Goal: Task Accomplishment & Management: Use online tool/utility

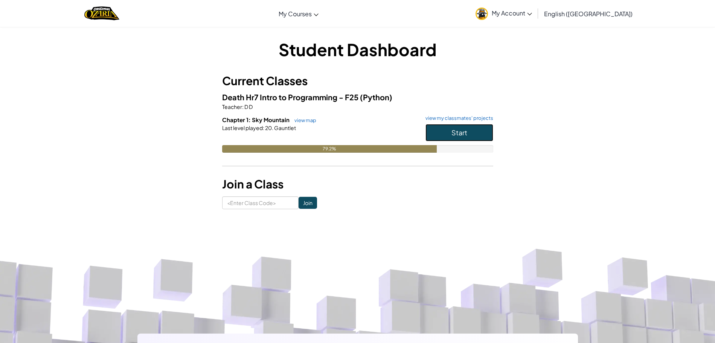
click at [481, 128] on button "Start" at bounding box center [459, 132] width 68 height 17
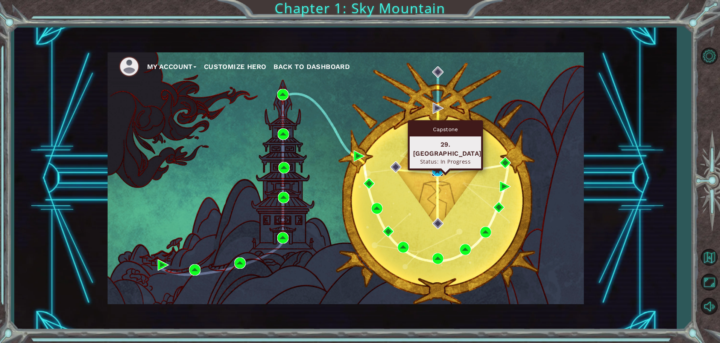
click at [435, 169] on img at bounding box center [437, 170] width 11 height 11
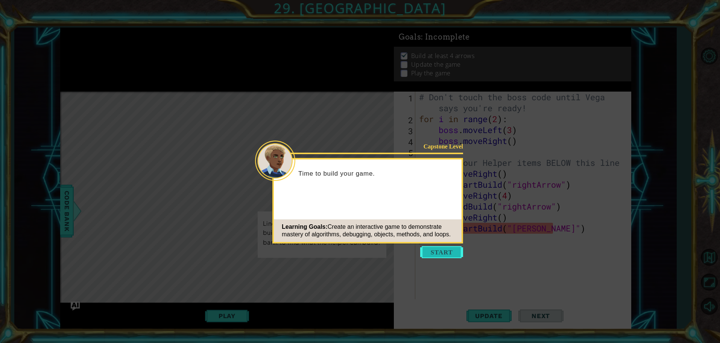
click at [437, 251] on button "Start" at bounding box center [441, 252] width 43 height 12
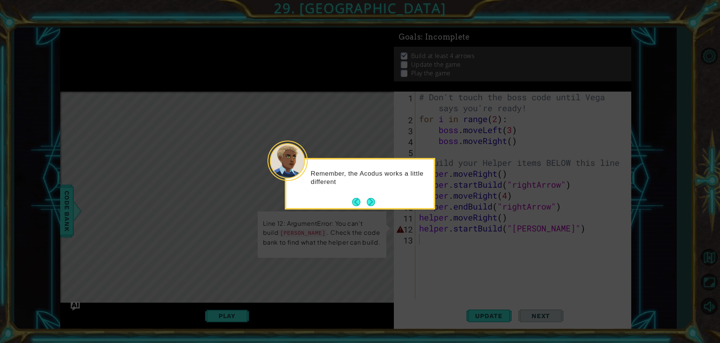
click at [381, 201] on div "Remember, the Acodus works a little different" at bounding box center [360, 184] width 151 height 52
click at [368, 198] on button "Next" at bounding box center [371, 202] width 8 height 8
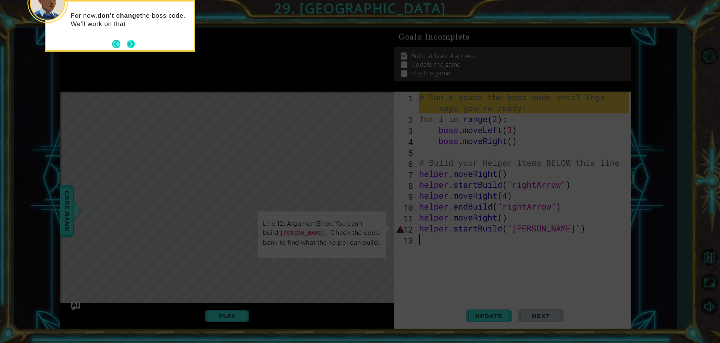
click at [128, 44] on button "Next" at bounding box center [131, 44] width 8 height 8
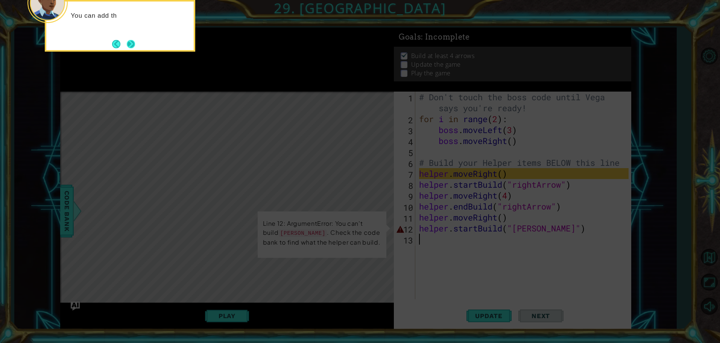
click at [132, 43] on button "Next" at bounding box center [131, 44] width 8 height 8
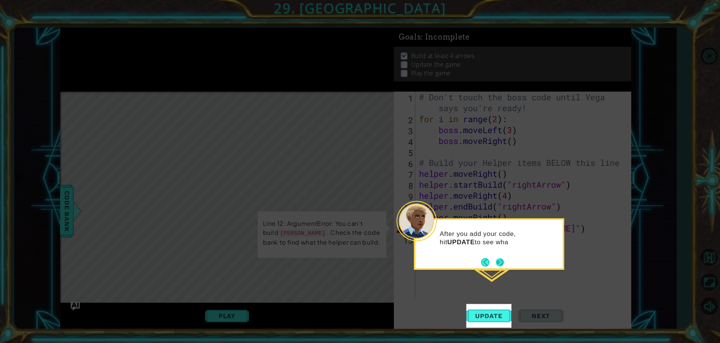
click at [498, 261] on button "Next" at bounding box center [500, 261] width 9 height 9
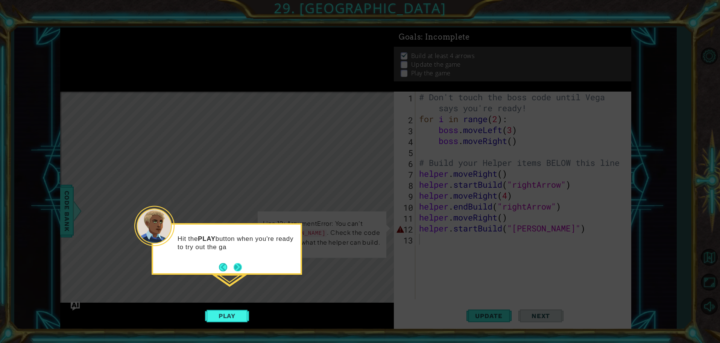
click at [238, 269] on button "Next" at bounding box center [238, 267] width 8 height 8
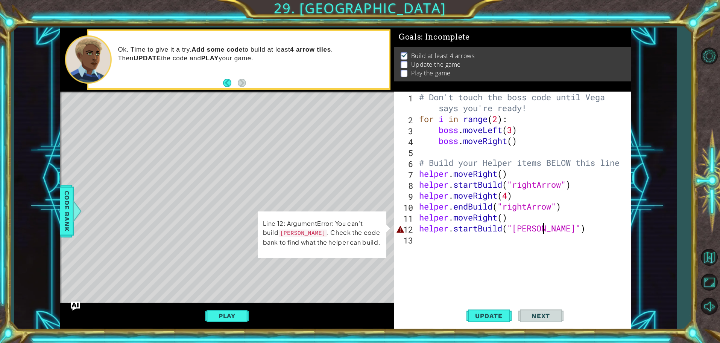
click at [544, 232] on div "# Don't touch the boss code until [PERSON_NAME] says you're ready! for i in ran…" at bounding box center [525, 211] width 215 height 240
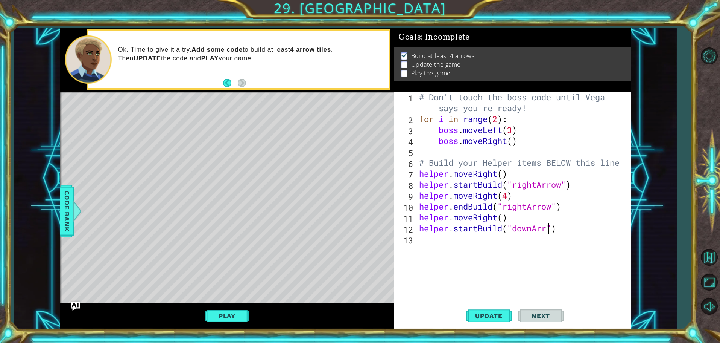
scroll to position [0, 6]
type textarea "helper.startBuild("downArrow")"
click at [526, 242] on div "# Don't touch the boss code until [PERSON_NAME] says you're ready! for i in ran…" at bounding box center [525, 211] width 215 height 240
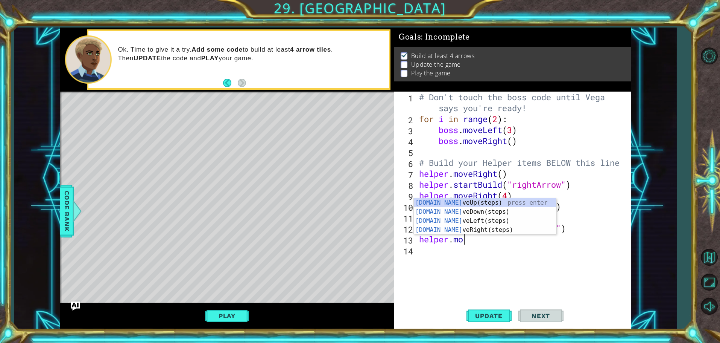
scroll to position [0, 2]
type textarea "helper.move"
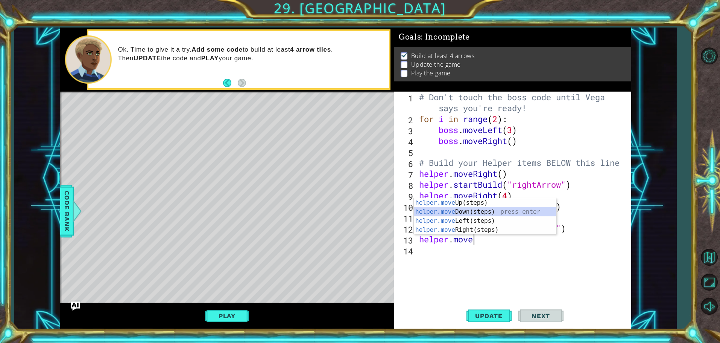
click at [454, 214] on div "helper.move Up(steps) press enter helper.move Down(steps) press enter helper.mo…" at bounding box center [485, 225] width 142 height 54
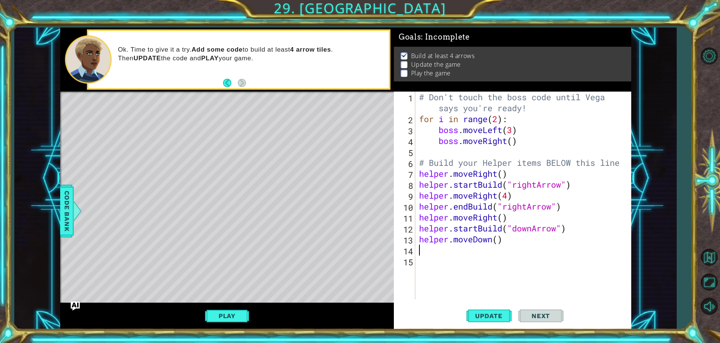
scroll to position [0, 0]
click at [500, 241] on div "# Don't touch the boss code until [PERSON_NAME] says you're ready! for i in ran…" at bounding box center [525, 211] width 215 height 240
type textarea "helper.moveDown(4)"
click at [486, 312] on span "Update" at bounding box center [489, 316] width 43 height 8
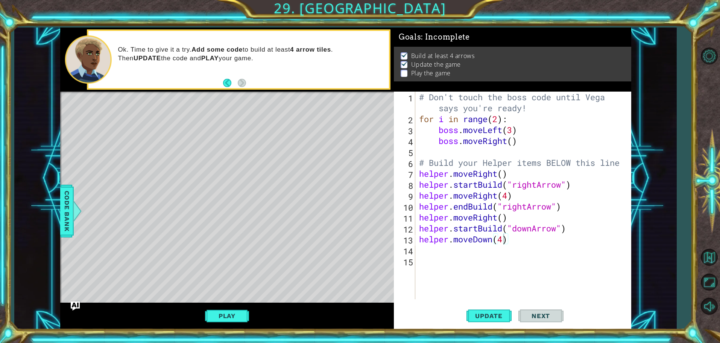
click at [232, 317] on button "Play" at bounding box center [227, 315] width 44 height 14
click at [704, 251] on button "Back to Map" at bounding box center [710, 257] width 22 height 22
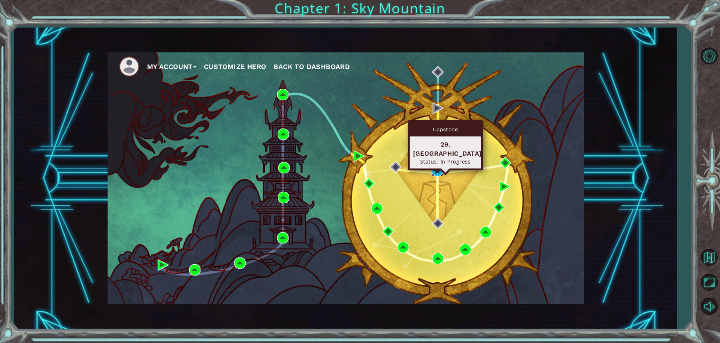
click at [432, 167] on img at bounding box center [437, 170] width 11 height 11
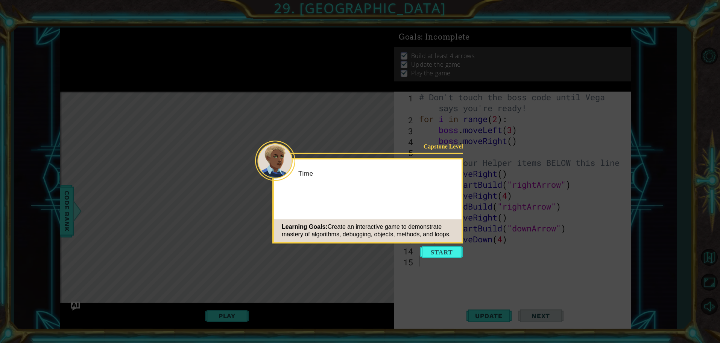
click at [436, 244] on icon at bounding box center [360, 171] width 720 height 343
click at [433, 251] on button "Start" at bounding box center [441, 252] width 43 height 12
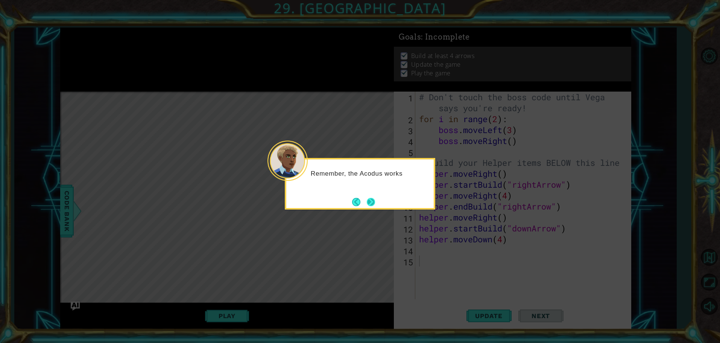
click at [373, 200] on button "Next" at bounding box center [371, 202] width 8 height 8
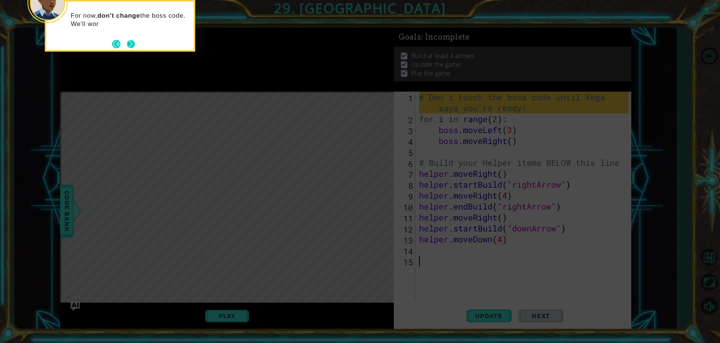
click at [130, 40] on button "Next" at bounding box center [131, 44] width 8 height 8
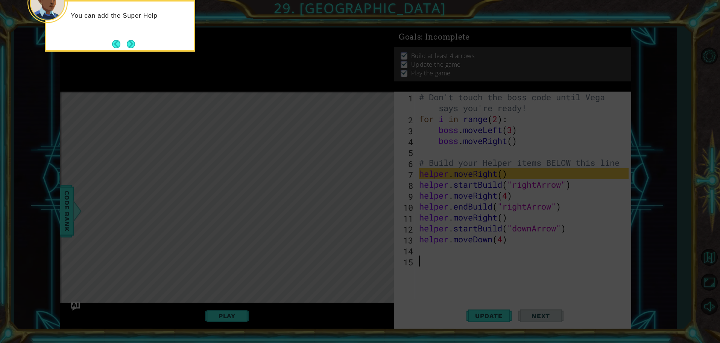
click at [139, 41] on div "You can add the Super Help" at bounding box center [120, 26] width 151 height 52
click at [134, 43] on button "Next" at bounding box center [131, 44] width 8 height 8
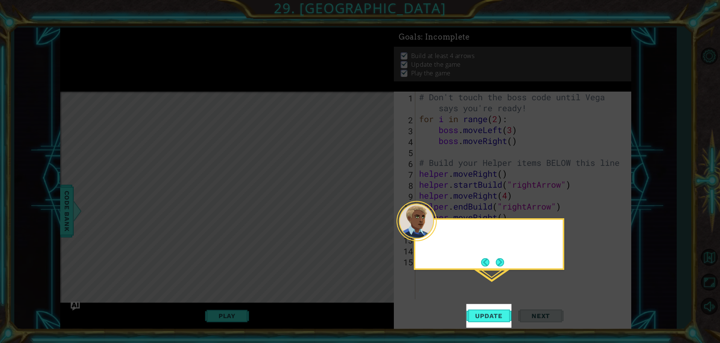
click at [133, 44] on icon at bounding box center [360, 171] width 720 height 343
click at [497, 263] on button "Next" at bounding box center [500, 261] width 9 height 9
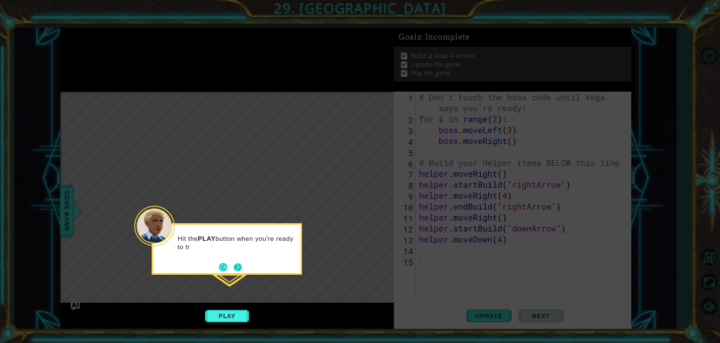
click at [237, 265] on button "Next" at bounding box center [238, 267] width 8 height 8
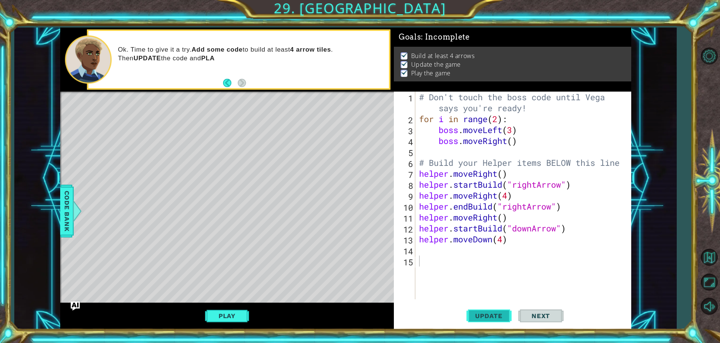
click at [478, 314] on span "Update" at bounding box center [489, 316] width 43 height 8
click at [445, 251] on div "# Don't touch the boss code until [PERSON_NAME] says you're ready! for i in ran…" at bounding box center [525, 211] width 215 height 240
click at [222, 310] on button "Play" at bounding box center [227, 315] width 44 height 14
click at [542, 317] on span "Next" at bounding box center [540, 316] width 33 height 8
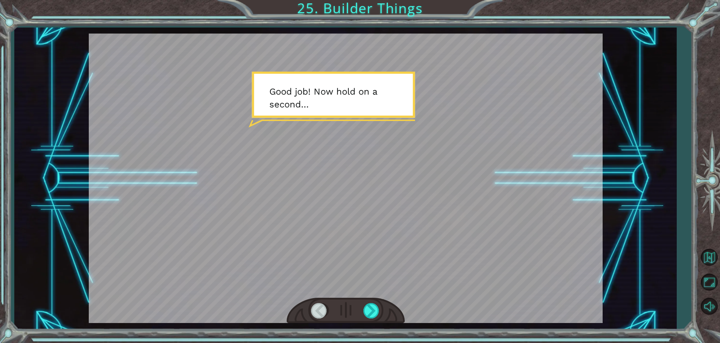
click at [500, 284] on div at bounding box center [346, 177] width 514 height 289
click at [365, 306] on div at bounding box center [372, 310] width 17 height 15
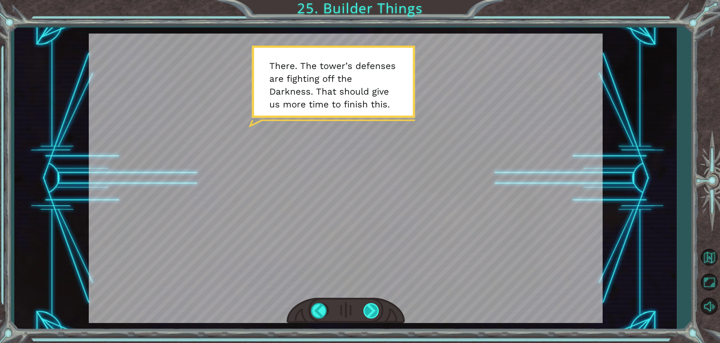
click at [371, 312] on div at bounding box center [372, 310] width 17 height 15
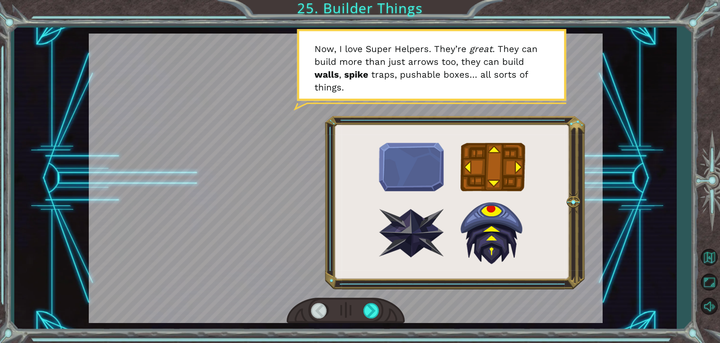
click at [372, 301] on div at bounding box center [346, 310] width 118 height 26
click at [367, 306] on div at bounding box center [372, 310] width 17 height 15
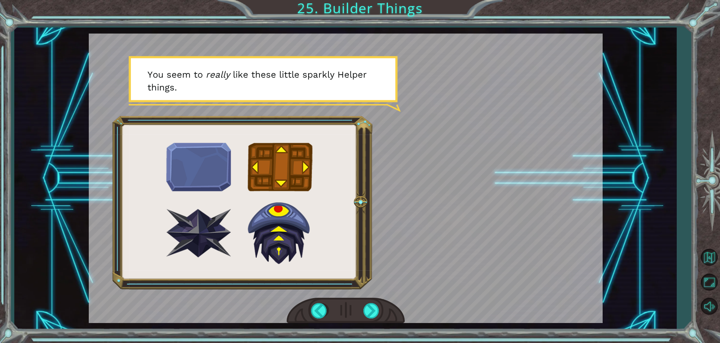
drag, startPoint x: 370, startPoint y: 300, endPoint x: 363, endPoint y: 306, distance: 9.4
drag, startPoint x: 363, startPoint y: 306, endPoint x: 368, endPoint y: 306, distance: 4.9
drag, startPoint x: 368, startPoint y: 306, endPoint x: 357, endPoint y: 306, distance: 10.5
click at [357, 306] on div at bounding box center [346, 310] width 118 height 26
click at [368, 308] on div at bounding box center [372, 310] width 17 height 15
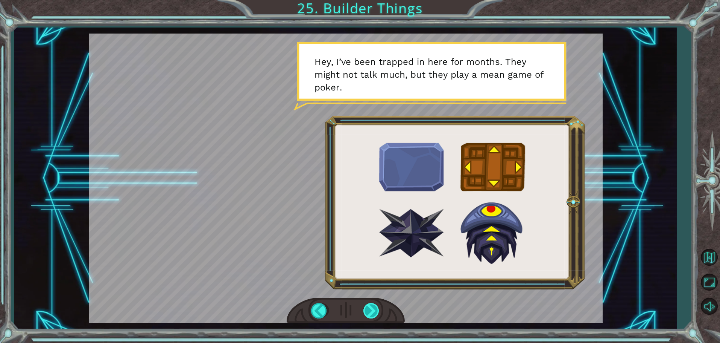
click at [370, 309] on div at bounding box center [372, 310] width 17 height 15
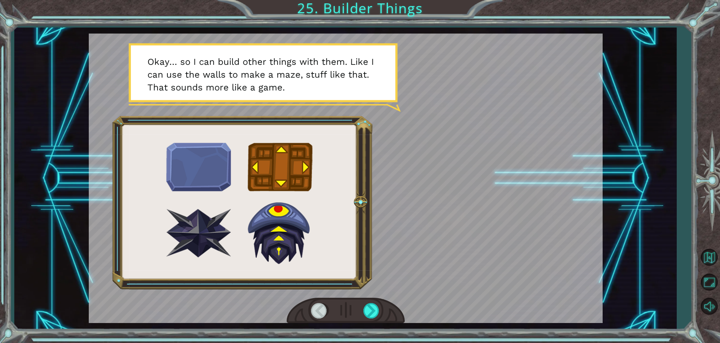
click at [367, 320] on div at bounding box center [346, 310] width 118 height 26
click at [373, 310] on div at bounding box center [372, 310] width 17 height 15
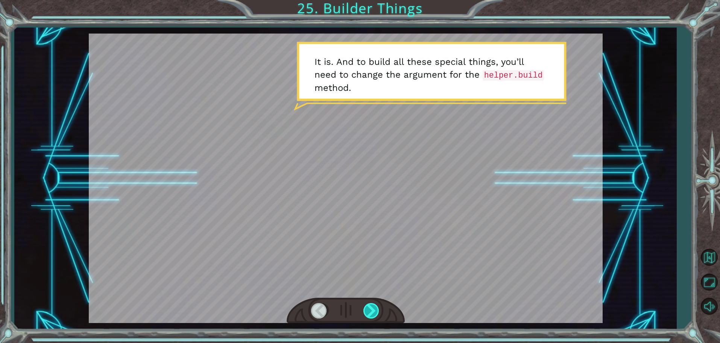
click at [373, 310] on div at bounding box center [372, 310] width 17 height 15
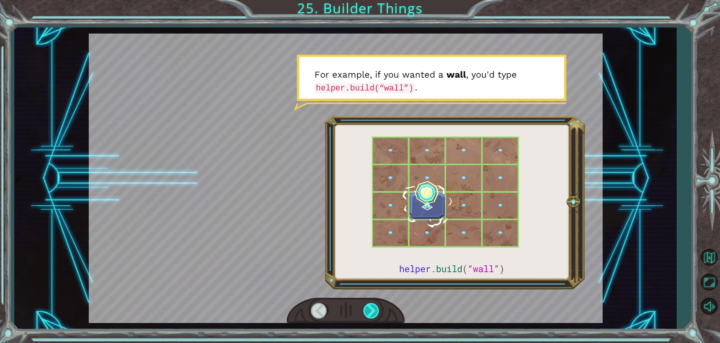
click at [373, 310] on div at bounding box center [372, 310] width 17 height 15
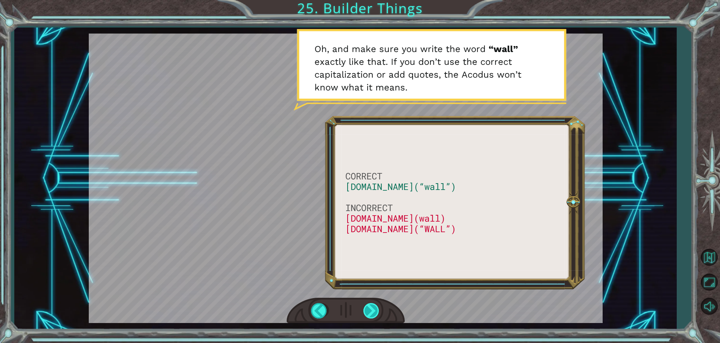
drag, startPoint x: 371, startPoint y: 305, endPoint x: 366, endPoint y: 304, distance: 5.1
click at [368, 304] on div at bounding box center [372, 310] width 17 height 15
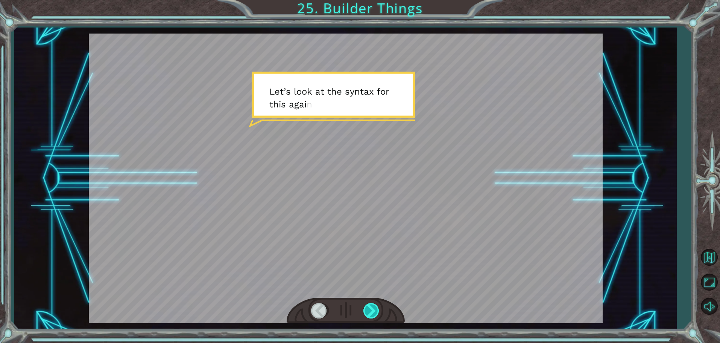
click at [372, 312] on div at bounding box center [372, 310] width 17 height 15
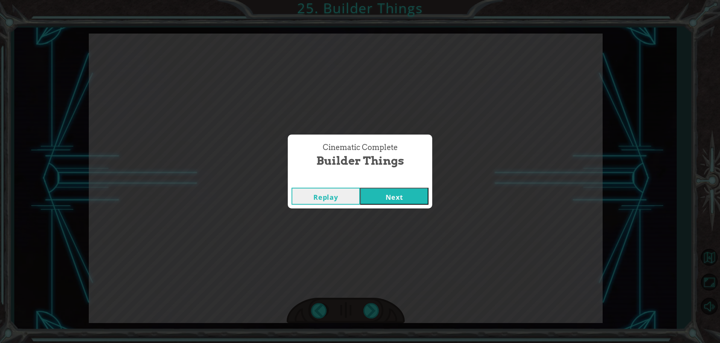
click at [400, 200] on button "Next" at bounding box center [394, 195] width 69 height 17
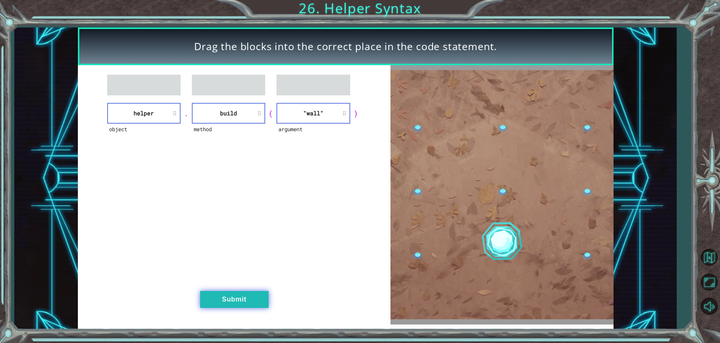
click at [217, 302] on button "Submit" at bounding box center [234, 299] width 69 height 17
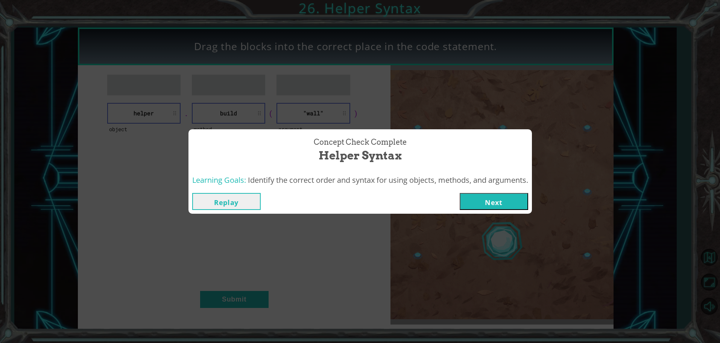
click at [508, 206] on button "Next" at bounding box center [494, 201] width 69 height 17
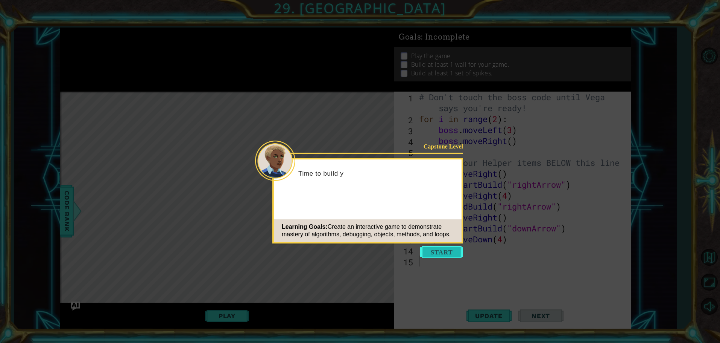
click at [438, 251] on button "Start" at bounding box center [441, 252] width 43 height 12
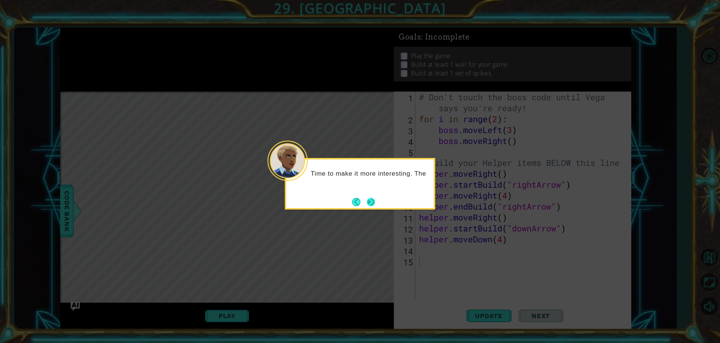
click at [375, 198] on button "Next" at bounding box center [371, 202] width 8 height 8
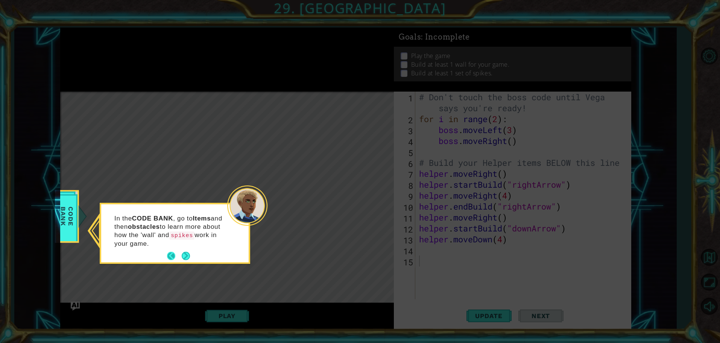
click at [170, 255] on button "Back" at bounding box center [174, 255] width 15 height 8
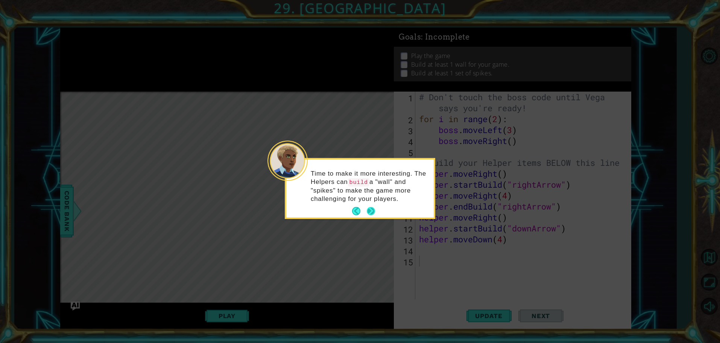
click at [375, 209] on button "Next" at bounding box center [371, 211] width 8 height 8
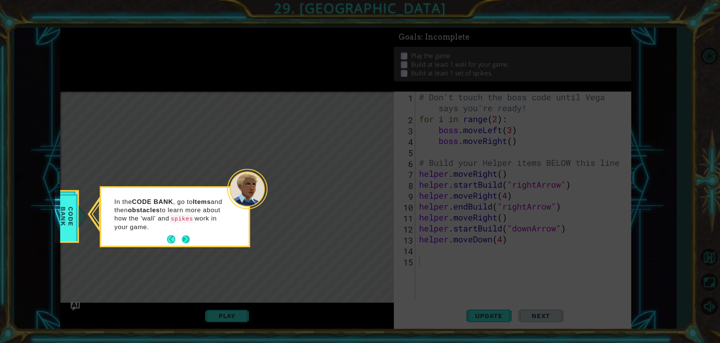
click at [186, 232] on div "In the CODE BANK , go to Items and then obstacles to learn more about how the '…" at bounding box center [175, 217] width 148 height 55
click at [186, 239] on button "Next" at bounding box center [186, 239] width 8 height 8
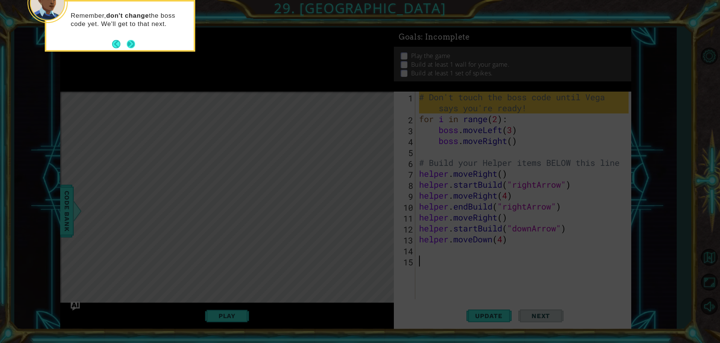
click at [129, 40] on button "Next" at bounding box center [131, 44] width 8 height 8
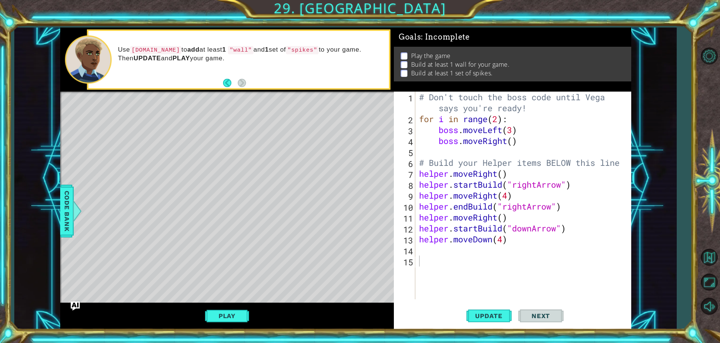
click at [268, 64] on div "Use [DOMAIN_NAME] to add at least 1 "wall" and 1 set of "spikes" to your game. …" at bounding box center [251, 59] width 277 height 35
click at [75, 206] on div at bounding box center [76, 210] width 9 height 23
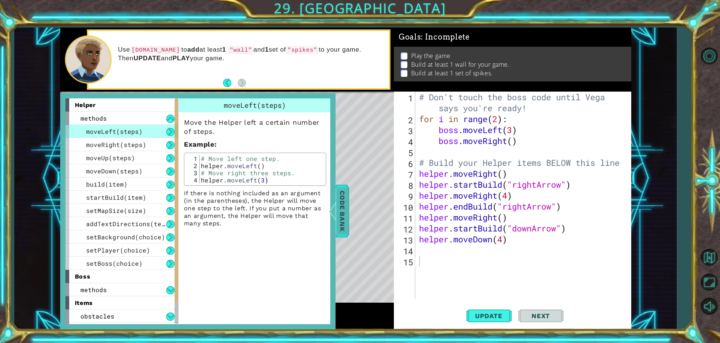
click at [342, 217] on span "Code Bank" at bounding box center [342, 211] width 12 height 46
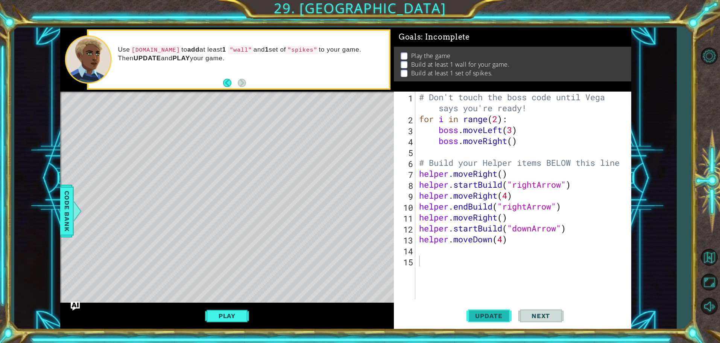
click at [494, 317] on span "Update" at bounding box center [489, 316] width 43 height 8
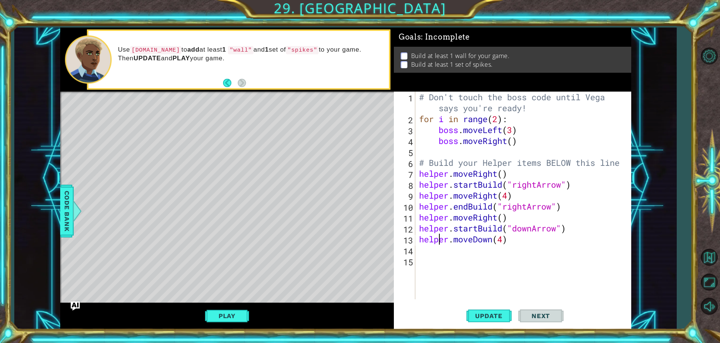
click at [437, 244] on div "# Don't touch the boss code until [PERSON_NAME] says you're ready! for i in ran…" at bounding box center [525, 211] width 215 height 240
type textarea "helper.moveDown(4)"
click at [435, 254] on div "# Don't touch the boss code until [PERSON_NAME] says you're ready! for i in ran…" at bounding box center [525, 211] width 215 height 240
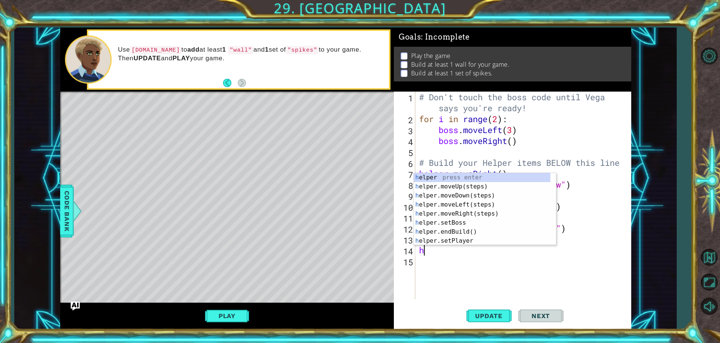
type textarea "he"
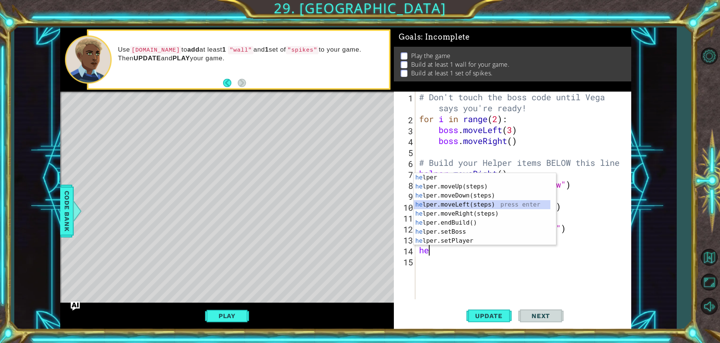
click at [485, 205] on div "he lper press enter he lper.moveUp(steps) press enter he lper.moveDown(steps) p…" at bounding box center [482, 218] width 137 height 90
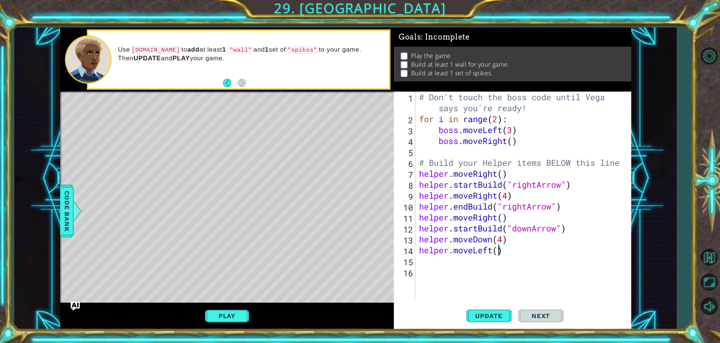
click at [499, 251] on div "# Don't touch the boss code until [PERSON_NAME] says you're ready! for i in ran…" at bounding box center [525, 211] width 215 height 240
type textarea "helper.moveLeft(0.5)"
click at [495, 311] on button "Update" at bounding box center [489, 316] width 45 height 24
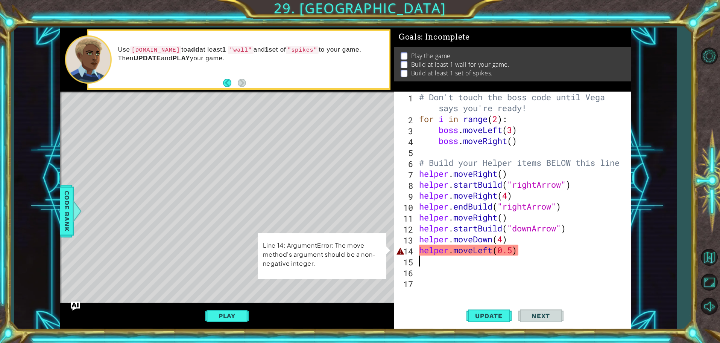
click at [515, 250] on div "# Don't touch the boss code until [PERSON_NAME] says you're ready! for i in ran…" at bounding box center [525, 211] width 215 height 240
click at [522, 250] on div "# Don't touch the boss code until [PERSON_NAME] says you're ready! for i in ran…" at bounding box center [525, 211] width 215 height 240
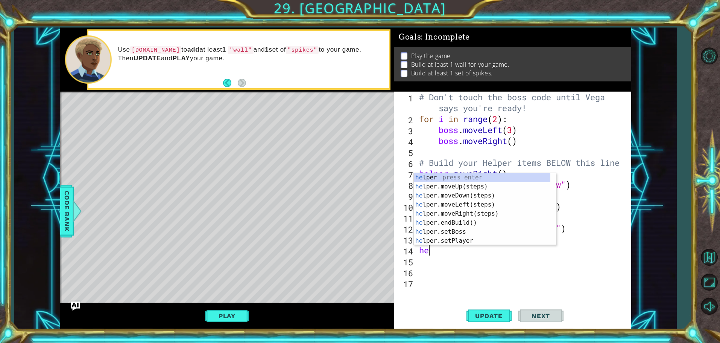
type textarea "h"
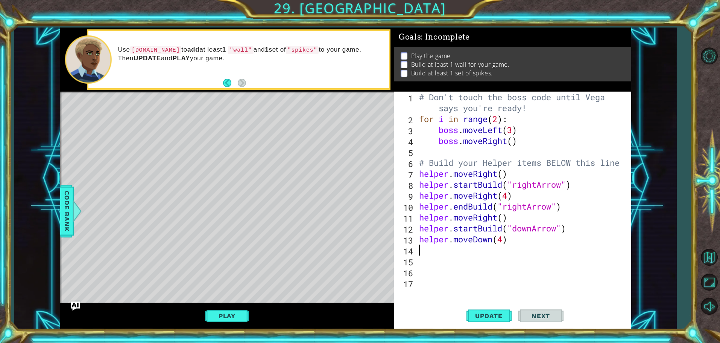
type textarea "h"
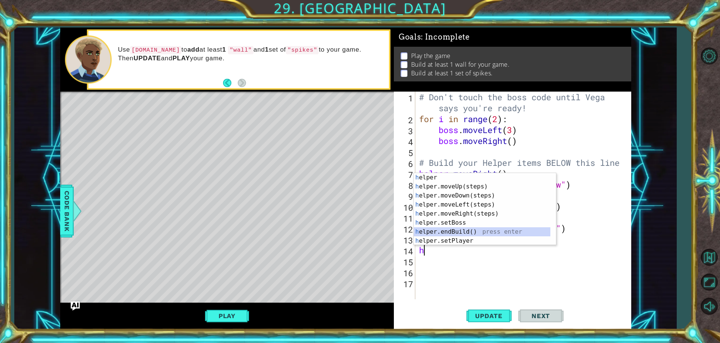
click at [464, 229] on div "h elper press enter h elper.moveUp(steps) press enter h elper.moveDown(steps) p…" at bounding box center [482, 218] width 137 height 90
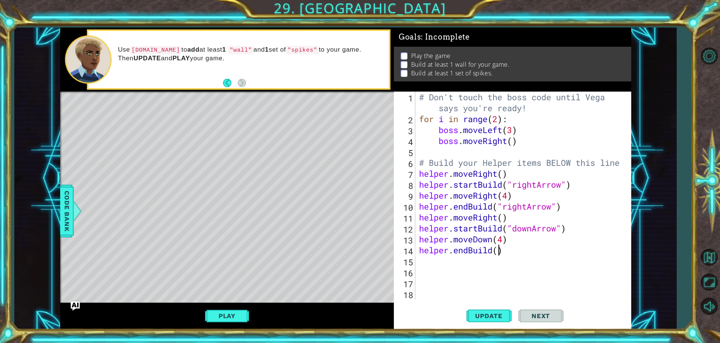
click at [499, 254] on div "# Don't touch the boss code until [PERSON_NAME] says you're ready! for i in ran…" at bounding box center [525, 211] width 215 height 240
click at [539, 239] on div "" rightArrow" press enter " downArrow" press enter" at bounding box center [564, 245] width 142 height 36
type textarea "helper.endBuild("downArrow")"
click at [572, 263] on div "# Don't touch the boss code until [PERSON_NAME] says you're ready! for i in ran…" at bounding box center [525, 211] width 215 height 240
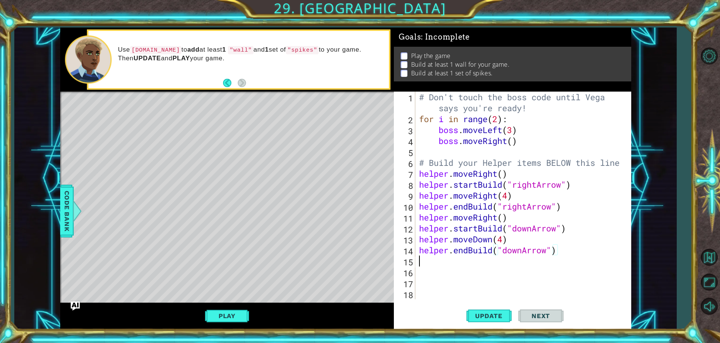
scroll to position [0, 0]
click at [505, 241] on div "# Don't touch the boss code until [PERSON_NAME] says you're ready! for i in ran…" at bounding box center [525, 211] width 215 height 240
type textarea "helper.moveDown(3)"
click at [490, 316] on span "Update" at bounding box center [489, 316] width 43 height 8
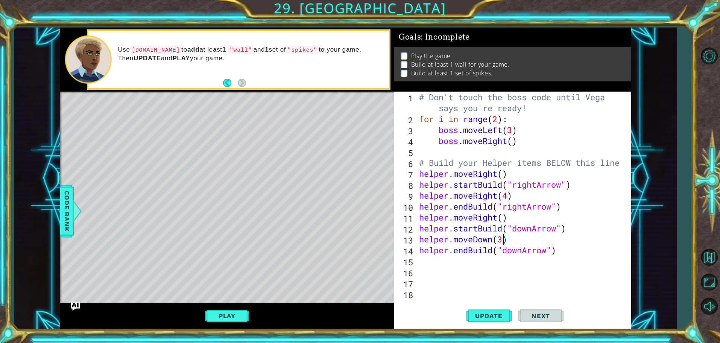
click at [496, 264] on div "# Don't touch the boss code until [PERSON_NAME] says you're ready! for i in ran…" at bounding box center [525, 211] width 215 height 240
drag, startPoint x: 418, startPoint y: 241, endPoint x: 498, endPoint y: 242, distance: 80.2
click at [498, 242] on div "# Don't touch the boss code until [PERSON_NAME] says you're ready! for i in ran…" at bounding box center [525, 211] width 215 height 240
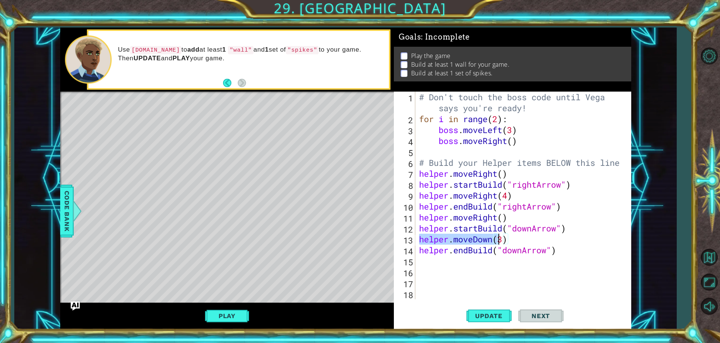
type textarea "helper.moveDown(3)"
click at [480, 241] on div "# Don't touch the boss code until [PERSON_NAME] says you're ready! for i in ran…" at bounding box center [523, 194] width 211 height 207
drag, startPoint x: 420, startPoint y: 241, endPoint x: 498, endPoint y: 240, distance: 77.9
click at [498, 240] on div "# Don't touch the boss code until [PERSON_NAME] says you're ready! for i in ran…" at bounding box center [525, 211] width 215 height 240
drag, startPoint x: 459, startPoint y: 299, endPoint x: 458, endPoint y: 295, distance: 4.2
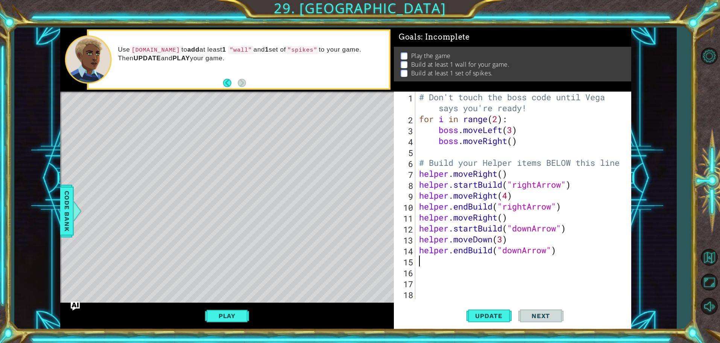
drag, startPoint x: 458, startPoint y: 295, endPoint x: 427, endPoint y: 263, distance: 44.5
click at [427, 263] on div "# Don't touch the boss code until [PERSON_NAME] says you're ready! for i in ran…" at bounding box center [525, 211] width 215 height 240
drag, startPoint x: 420, startPoint y: 237, endPoint x: 477, endPoint y: 240, distance: 56.5
click at [477, 240] on div "# Don't touch the boss code until [PERSON_NAME] says you're ready! for i in ran…" at bounding box center [525, 211] width 215 height 240
type textarea "helper.moveDown(3)"
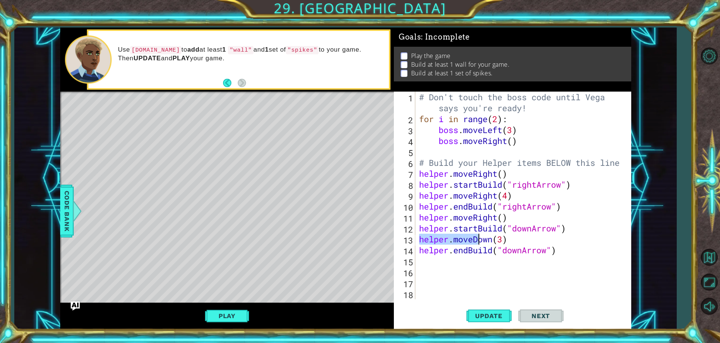
click at [477, 240] on div "# Don't touch the boss code until [PERSON_NAME] says you're ready! for i in ran…" at bounding box center [523, 194] width 211 height 207
click at [433, 259] on div "# Don't touch the boss code until [PERSON_NAME] says you're ready! for i in ran…" at bounding box center [525, 211] width 215 height 240
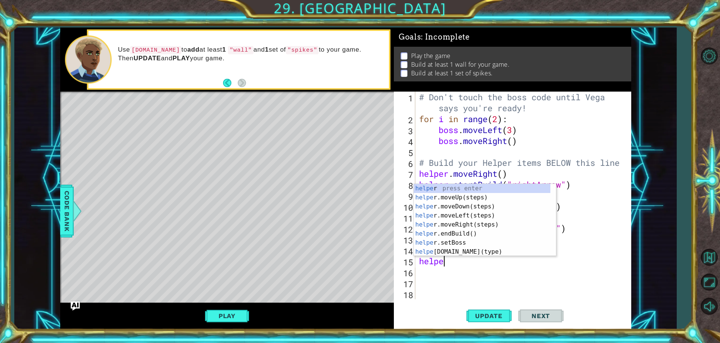
scroll to position [0, 1]
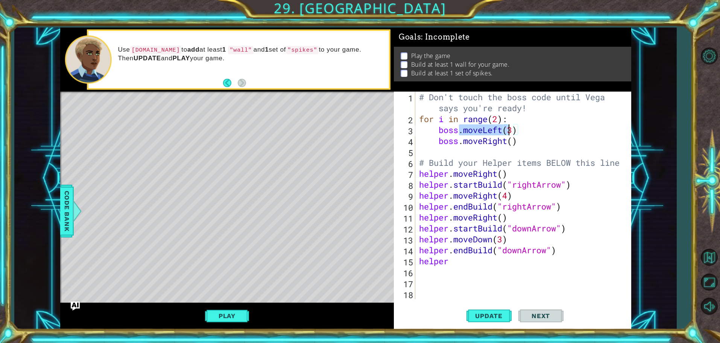
drag, startPoint x: 460, startPoint y: 132, endPoint x: 507, endPoint y: 129, distance: 47.5
click at [507, 129] on div "# Don't touch the boss code until [PERSON_NAME] says you're ready! for i in ran…" at bounding box center [525, 211] width 215 height 240
click at [470, 261] on div "# Don't touch the boss code until [PERSON_NAME] says you're ready! for i in ran…" at bounding box center [525, 211] width 215 height 240
paste textarea ".moveLeft("
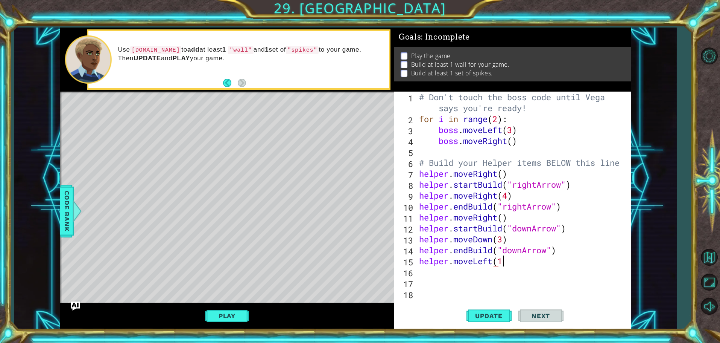
scroll to position [0, 3]
type textarea "helper.moveLeft(1)"
click at [514, 273] on div "# Don't touch the boss code until [PERSON_NAME] says you're ready! for i in ran…" at bounding box center [525, 211] width 215 height 240
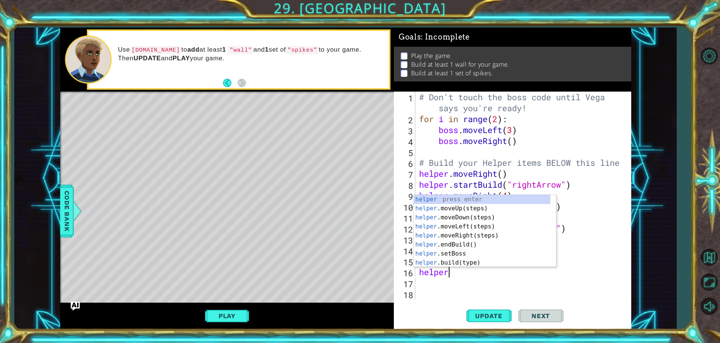
scroll to position [0, 1]
type textarea "helper."
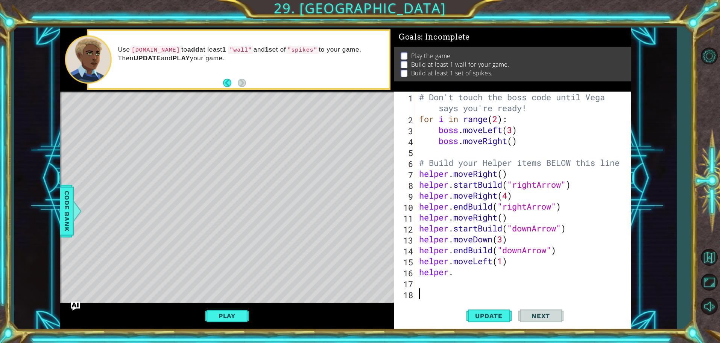
click at [489, 293] on div "# Don't touch the boss code until [PERSON_NAME] says you're ready! for i in ran…" at bounding box center [525, 211] width 215 height 240
drag, startPoint x: 453, startPoint y: 238, endPoint x: 496, endPoint y: 237, distance: 43.3
click at [496, 237] on div "# Don't touch the boss code until [PERSON_NAME] says you're ready! for i in ran…" at bounding box center [525, 211] width 215 height 240
click at [506, 271] on div "# Don't touch the boss code until [PERSON_NAME] says you're ready! for i in ran…" at bounding box center [523, 194] width 211 height 207
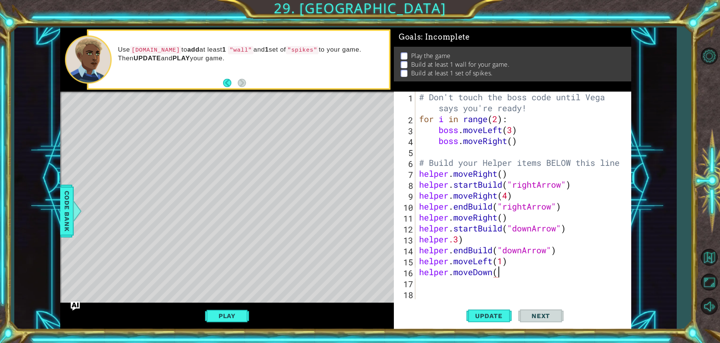
scroll to position [0, 3]
click at [508, 314] on span "Update" at bounding box center [489, 316] width 43 height 8
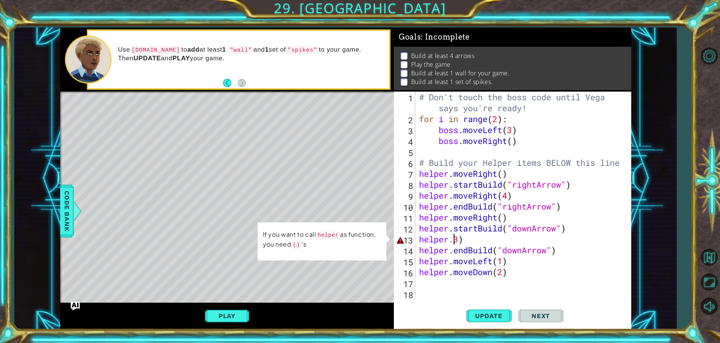
click at [453, 238] on div "# Don't touch the boss code until [PERSON_NAME] says you're ready! for i in ran…" at bounding box center [525, 211] width 215 height 240
drag, startPoint x: 454, startPoint y: 274, endPoint x: 505, endPoint y: 278, distance: 51.7
click at [504, 277] on div "# Don't touch the boss code until [PERSON_NAME] says you're ready! for i in ran…" at bounding box center [525, 211] width 215 height 240
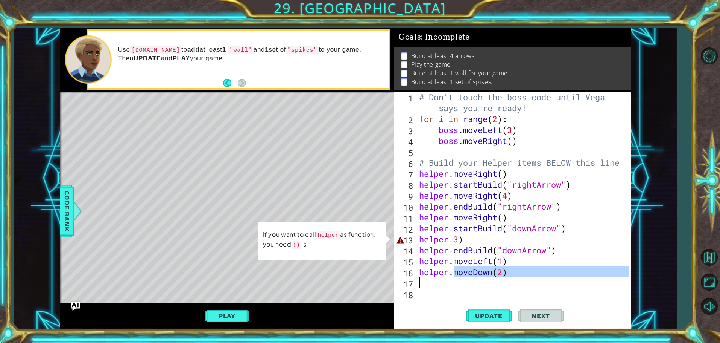
click at [454, 273] on div "# Don't touch the boss code until [PERSON_NAME] says you're ready! for i in ran…" at bounding box center [523, 194] width 211 height 207
drag, startPoint x: 454, startPoint y: 273, endPoint x: 498, endPoint y: 273, distance: 44.0
click at [498, 273] on div "# Don't touch the boss code until [PERSON_NAME] says you're ready! for i in ran…" at bounding box center [525, 211] width 215 height 240
click at [452, 238] on div "# Don't touch the boss code until [PERSON_NAME] says you're ready! for i in ran…" at bounding box center [525, 211] width 215 height 240
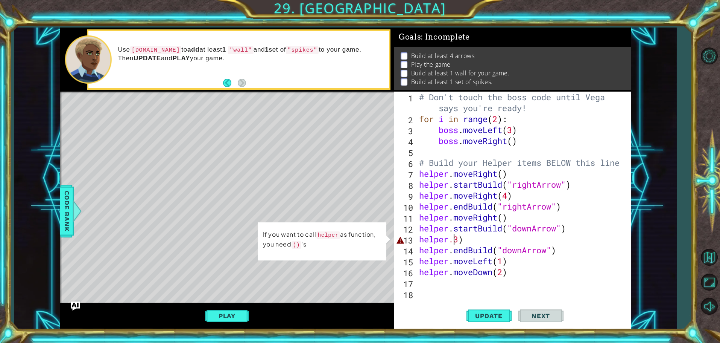
drag, startPoint x: 519, startPoint y: 229, endPoint x: 454, endPoint y: 240, distance: 66.4
click at [454, 240] on div "# Don't touch the boss code until [PERSON_NAME] says you're ready! for i in ran…" at bounding box center [525, 211] width 215 height 240
paste textarea "moveDown("
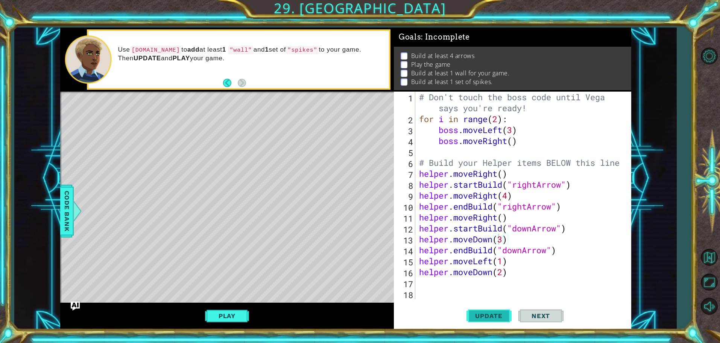
click at [488, 310] on button "Update" at bounding box center [489, 316] width 45 height 24
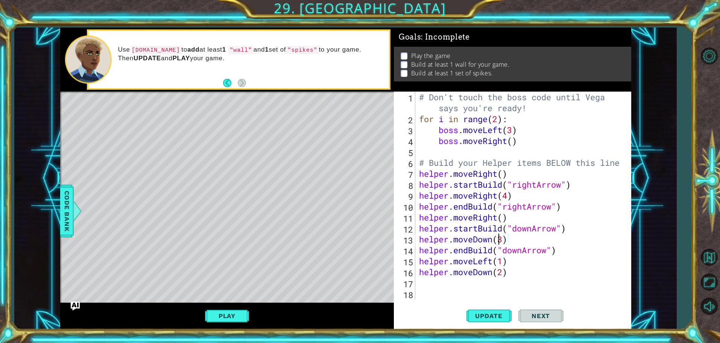
click at [504, 240] on div "# Don't touch the boss code until [PERSON_NAME] says you're ready! for i in ran…" at bounding box center [525, 211] width 215 height 240
click at [504, 269] on div "# Don't touch the boss code until [PERSON_NAME] says you're ready! for i in ran…" at bounding box center [525, 211] width 215 height 240
type textarea "helper.moveDown()"
click at [484, 317] on span "Update" at bounding box center [489, 316] width 43 height 8
click at [478, 287] on div "# Don't touch the boss code until [PERSON_NAME] says you're ready! for i in ran…" at bounding box center [525, 211] width 215 height 240
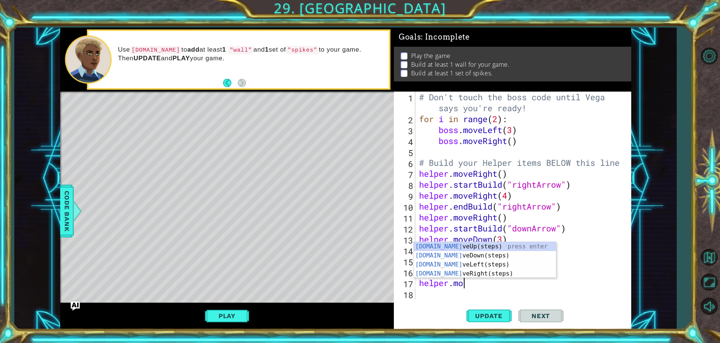
scroll to position [0, 2]
type textarea "helper.move"
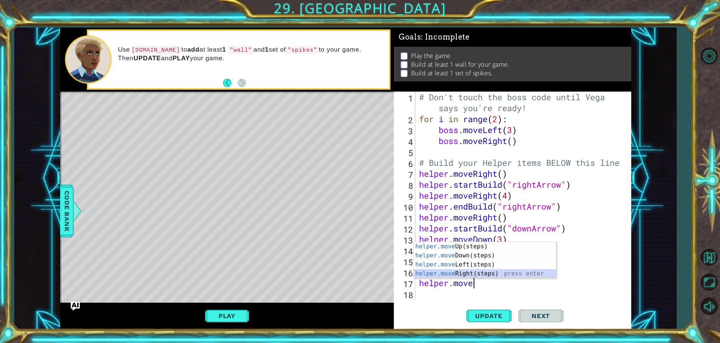
click at [462, 274] on div "helper.move Up(steps) press enter helper.move Down(steps) press enter helper.mo…" at bounding box center [485, 269] width 142 height 54
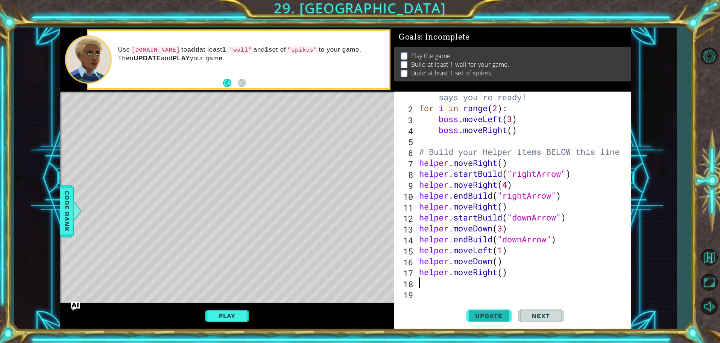
click at [483, 308] on button "Update" at bounding box center [489, 316] width 45 height 24
click at [470, 319] on span "Update" at bounding box center [489, 316] width 43 height 8
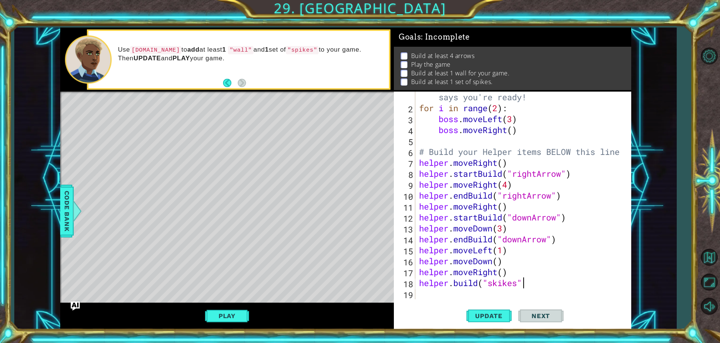
scroll to position [0, 5]
click at [490, 309] on button "Update" at bounding box center [489, 316] width 45 height 24
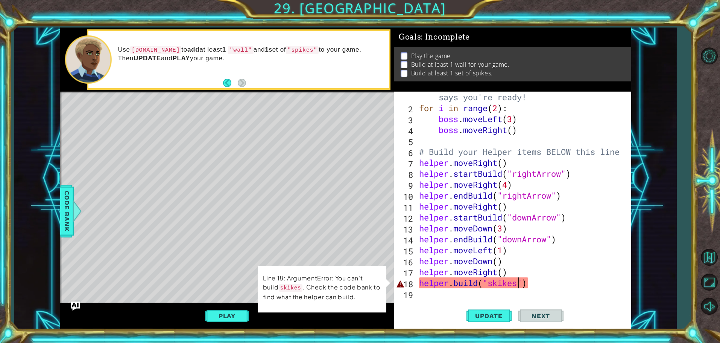
click at [521, 283] on div "# Don't touch the boss code until [PERSON_NAME] says you're ready! for i in ran…" at bounding box center [522, 201] width 209 height 240
click at [71, 200] on span "Code Bank" at bounding box center [67, 211] width 12 height 46
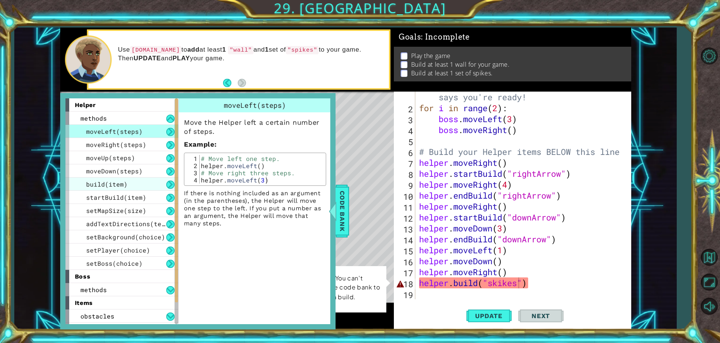
click at [90, 185] on span "build(item)" at bounding box center [106, 184] width 41 height 8
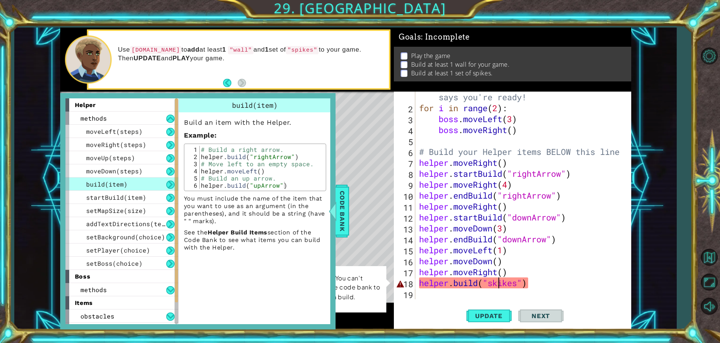
click at [498, 285] on div "# Don't touch the boss code until [PERSON_NAME] says you're ready! for i in ran…" at bounding box center [522, 201] width 209 height 240
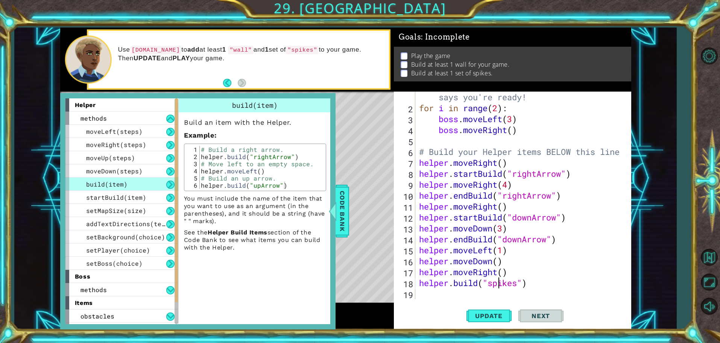
scroll to position [0, 3]
click at [494, 312] on span "Update" at bounding box center [489, 316] width 43 height 8
click at [391, 303] on div "Play" at bounding box center [227, 315] width 334 height 27
click at [336, 216] on div at bounding box center [332, 210] width 9 height 23
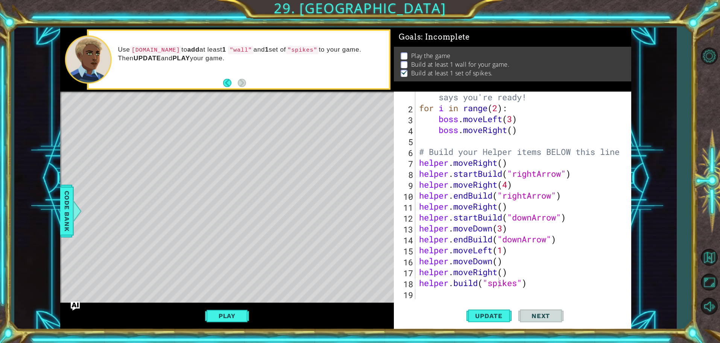
click at [478, 285] on div "# Don't touch the boss code until [PERSON_NAME] says you're ready! for i in ran…" at bounding box center [522, 201] width 209 height 240
drag, startPoint x: 452, startPoint y: 286, endPoint x: 484, endPoint y: 288, distance: 32.1
click at [453, 287] on div "# Don't touch the boss code until [PERSON_NAME] says you're ready! for i in ran…" at bounding box center [522, 201] width 209 height 240
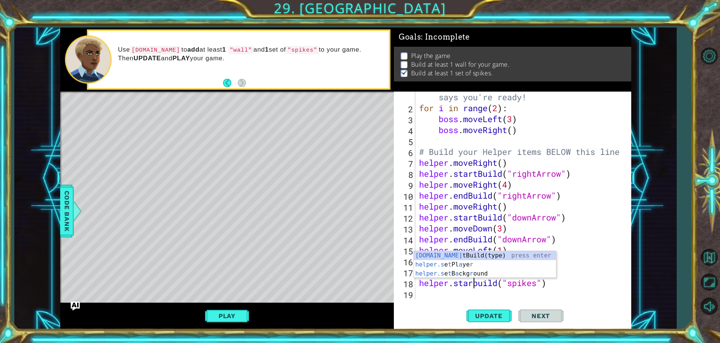
scroll to position [0, 3]
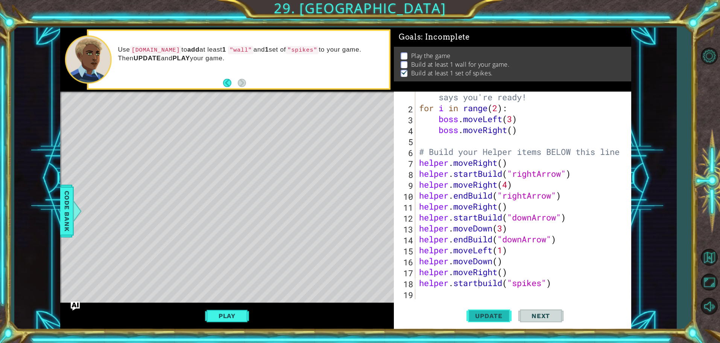
click at [495, 318] on span "Update" at bounding box center [489, 316] width 43 height 8
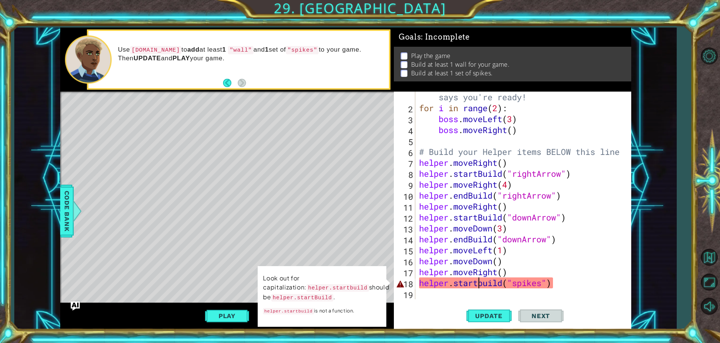
click at [483, 284] on div "# Don't touch the boss code until [PERSON_NAME] says you're ready! for i in ran…" at bounding box center [522, 201] width 209 height 240
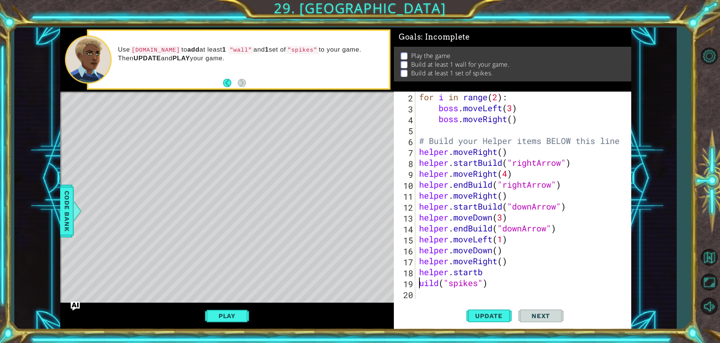
type textarea "Build("spikes")"
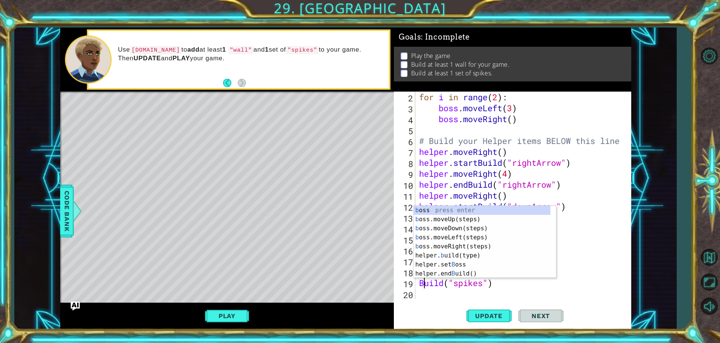
scroll to position [0, 0]
click at [543, 297] on div "for i in range ( 2 ) : boss . moveLeft ( 3 ) boss . moveRight ( ) # Build your …" at bounding box center [522, 205] width 209 height 229
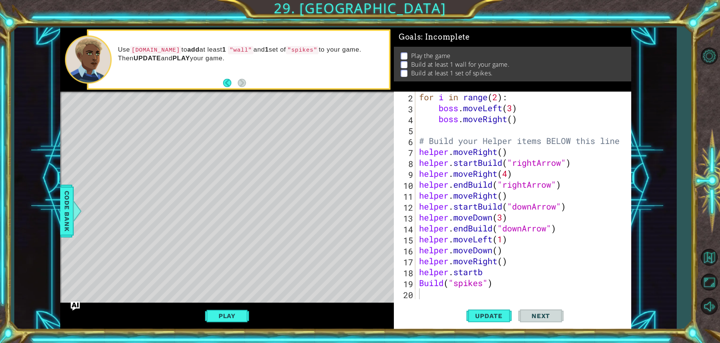
drag, startPoint x: 417, startPoint y: 284, endPoint x: 432, endPoint y: 285, distance: 15.1
click at [432, 285] on div "2 3 4 5 6 7 8 9 10 11 12 13 14 15 16 17 18 19 20 for i in range ( 2 ) : boss . …" at bounding box center [511, 194] width 235 height 207
drag, startPoint x: 420, startPoint y: 281, endPoint x: 508, endPoint y: 286, distance: 87.9
click at [508, 286] on div "for i in range ( 2 ) : boss . moveLeft ( 3 ) boss . moveRight ( ) # Build your …" at bounding box center [522, 205] width 209 height 229
click at [483, 271] on div "for i in range ( 2 ) : boss . moveLeft ( 3 ) boss . moveRight ( ) # Build your …" at bounding box center [521, 194] width 206 height 207
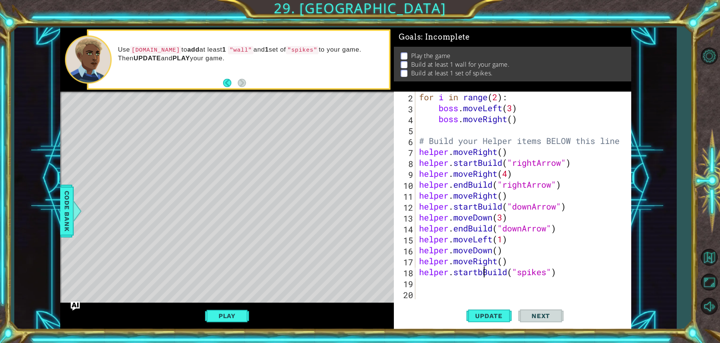
click at [483, 274] on div "for i in range ( 2 ) : boss . moveLeft ( 3 ) boss . moveRight ( ) # Build your …" at bounding box center [522, 205] width 209 height 229
type textarea "helper.startBuild("spikes")"
click at [485, 318] on span "Update" at bounding box center [489, 316] width 43 height 8
click at [518, 291] on div "for i in range ( 2 ) : boss . moveLeft ( 3 ) boss . moveRight ( ) # Build your …" at bounding box center [522, 205] width 209 height 229
click at [518, 286] on div "for i in range ( 2 ) : boss . moveLeft ( 3 ) boss . moveRight ( ) # Build your …" at bounding box center [522, 205] width 209 height 229
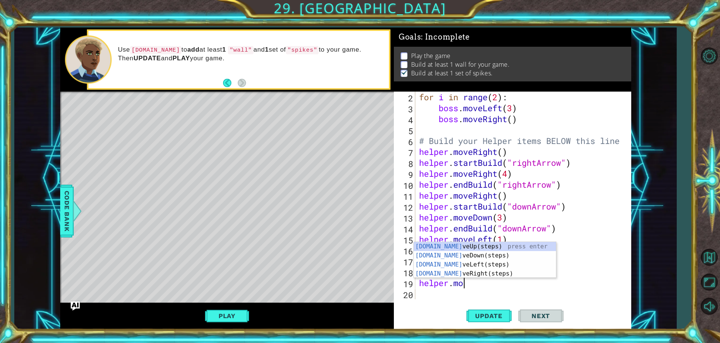
scroll to position [0, 2]
type textarea "helper.move"
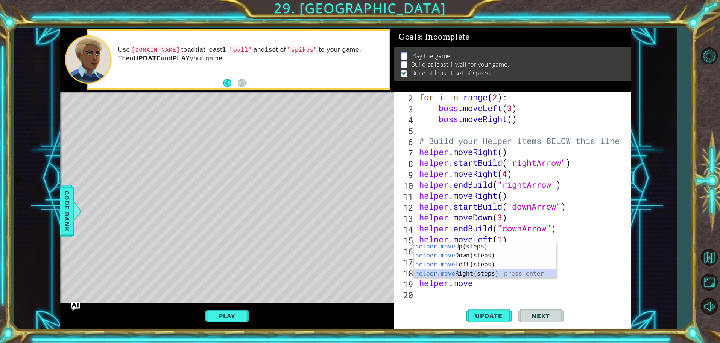
click at [489, 273] on div "helper.move Up(steps) press enter helper.move Down(steps) press enter helper.mo…" at bounding box center [485, 269] width 142 height 54
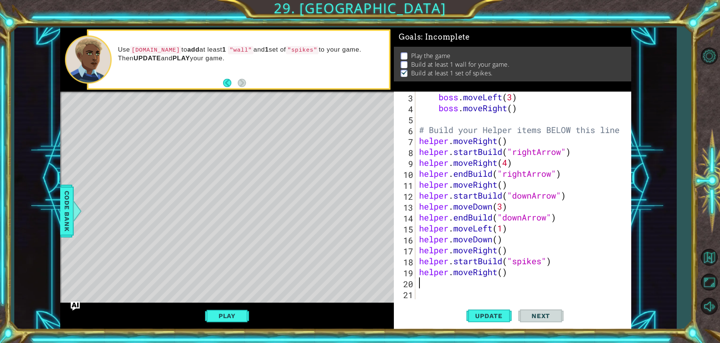
click at [503, 274] on div "boss . moveLeft ( 3 ) boss . moveRight ( ) # Build your Helper items BELOW this…" at bounding box center [522, 205] width 209 height 229
click at [484, 312] on span "Update" at bounding box center [489, 316] width 43 height 8
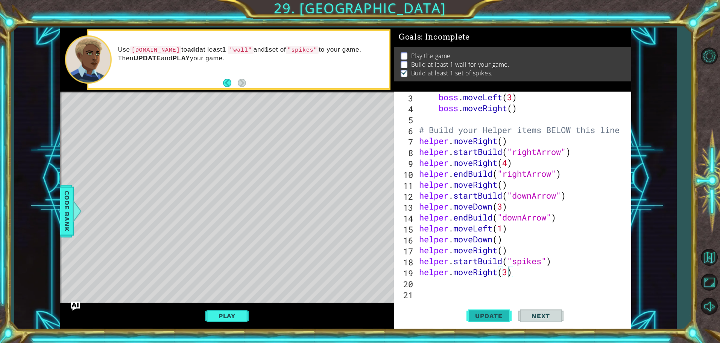
click at [484, 312] on span "Update" at bounding box center [489, 316] width 43 height 8
click at [502, 318] on span "Update" at bounding box center [489, 316] width 43 height 8
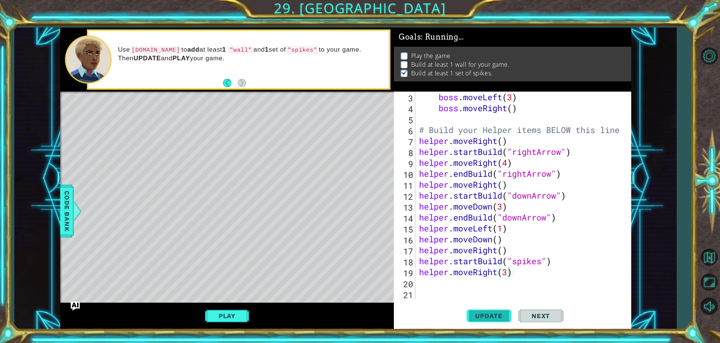
click at [502, 318] on span "Update" at bounding box center [489, 316] width 43 height 8
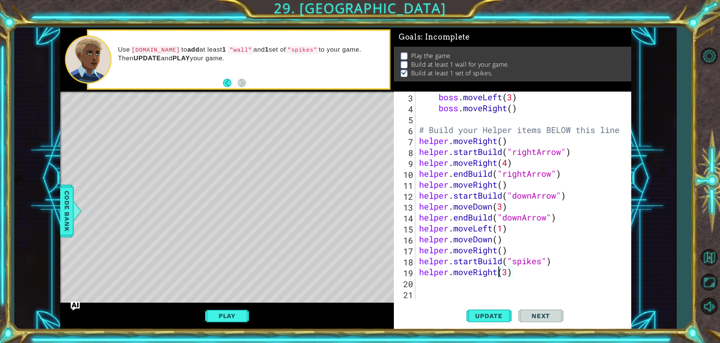
click at [498, 273] on div "boss . moveLeft ( 3 ) boss . moveRight ( ) # Build your Helper items BELOW this…" at bounding box center [522, 205] width 209 height 229
type textarea "helper.moveLeft(3)"
click at [482, 313] on span "Update" at bounding box center [489, 316] width 43 height 8
click at [498, 285] on div "boss . moveLeft ( 3 ) boss . moveRight ( ) # Build your Helper items BELOW this…" at bounding box center [522, 205] width 209 height 229
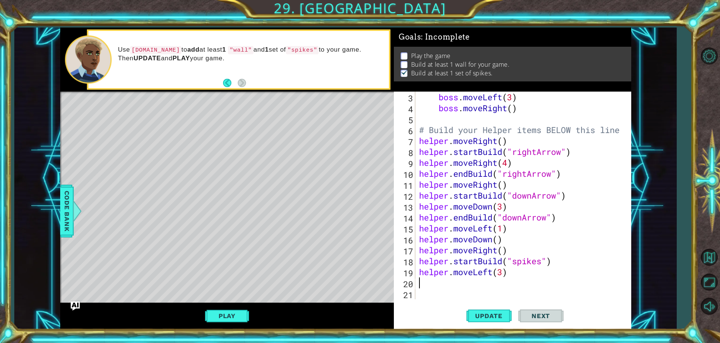
scroll to position [0, 0]
click at [506, 283] on div "boss . moveLeft ( 3 ) boss . moveRight ( ) # Build your Helper items BELOW this…" at bounding box center [522, 205] width 209 height 229
type textarea "h"
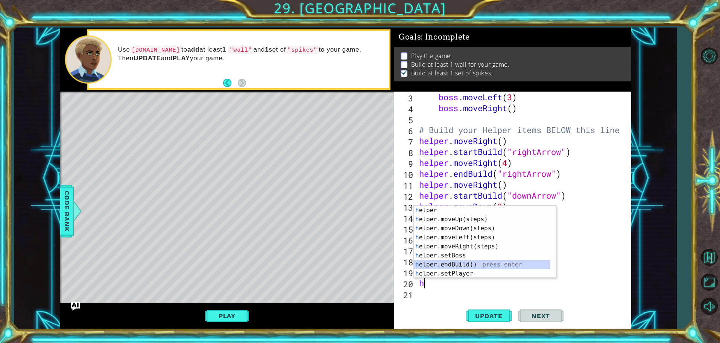
click at [509, 264] on div "h elper press enter h elper.moveUp(steps) press enter h elper.moveDown(steps) p…" at bounding box center [485, 251] width 142 height 90
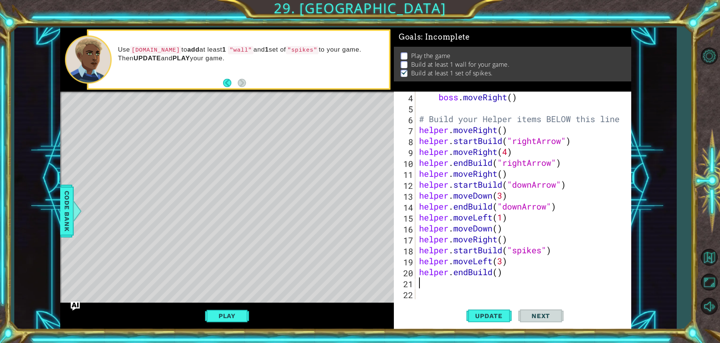
scroll to position [44, 0]
click at [502, 273] on div "boss . moveRight ( ) # Build your Helper items BELOW this line helper . moveRig…" at bounding box center [522, 205] width 209 height 229
drag, startPoint x: 500, startPoint y: 273, endPoint x: 506, endPoint y: 275, distance: 6.7
click at [500, 273] on div "boss . moveRight ( ) # Build your Helper items BELOW this line helper . moveRig…" at bounding box center [522, 205] width 209 height 229
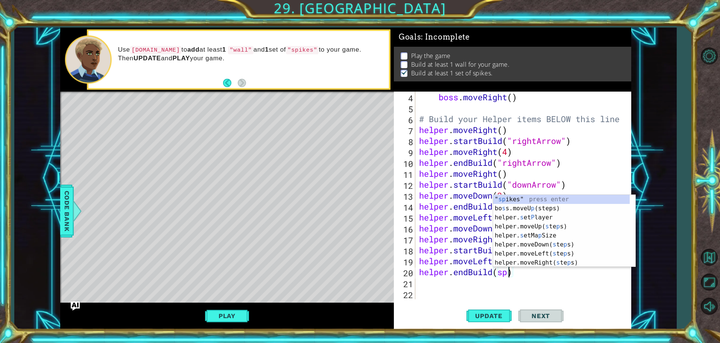
scroll to position [0, 4]
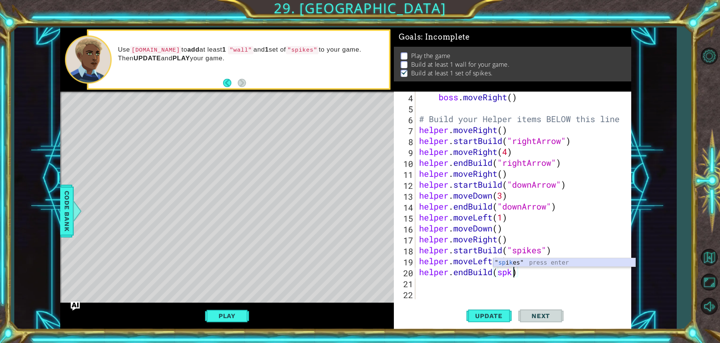
click at [507, 261] on div "" sp i k es" press enter" at bounding box center [564, 271] width 142 height 27
type textarea "helper.endBuild("spikes")"
click at [503, 282] on div "boss . moveRight ( ) # Build your Helper items BELOW this line helper . moveRig…" at bounding box center [522, 205] width 209 height 229
type textarea "e"
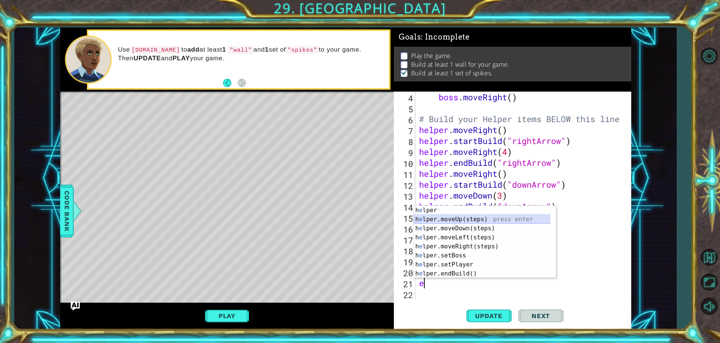
click at [508, 218] on div "h e lper press enter h e lper.moveUp(steps) press enter h e lper.moveDown(steps…" at bounding box center [485, 251] width 142 height 90
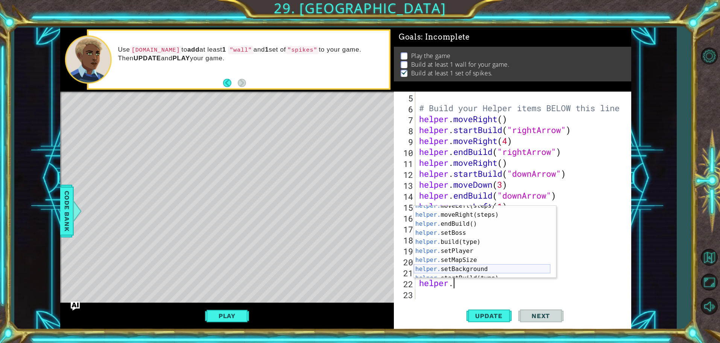
scroll to position [36, 0]
click at [478, 264] on div "helper. endBuild() press enter helper. setBoss press enter helper. build(type) …" at bounding box center [482, 251] width 137 height 90
type textarea "helper.startBuild("wall")"
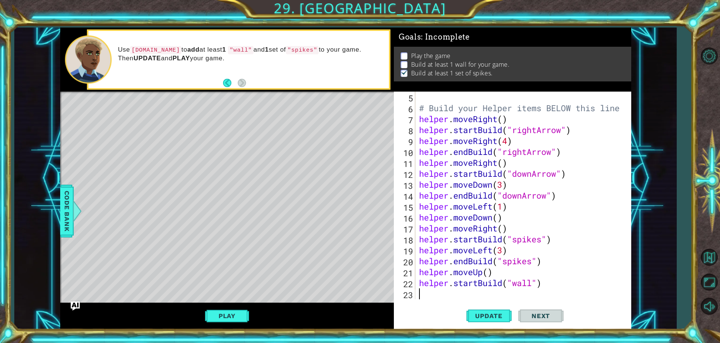
click at [496, 295] on div "# Build your Helper items BELOW this line helper . moveRight ( ) helper . start…" at bounding box center [522, 205] width 209 height 229
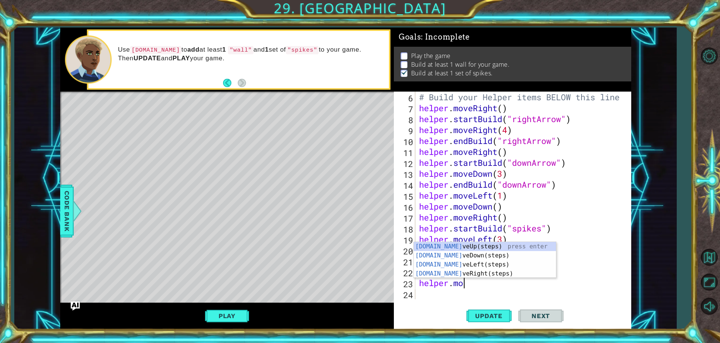
scroll to position [0, 2]
type textarea "helper.move"
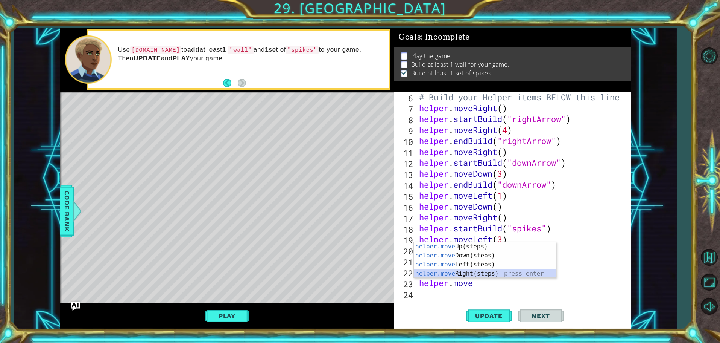
click at [464, 273] on div "helper.move Up(steps) press enter helper.move Down(steps) press enter helper.mo…" at bounding box center [485, 269] width 142 height 54
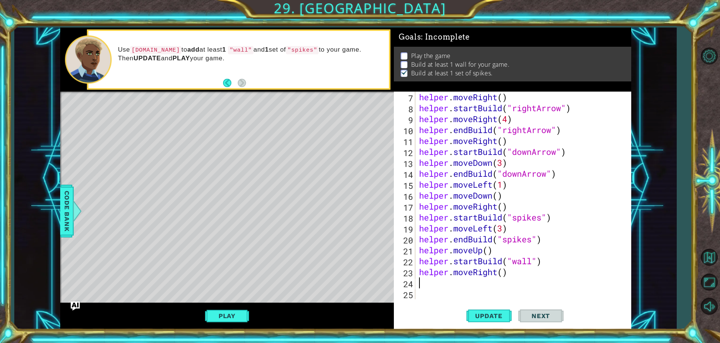
scroll to position [76, 0]
click at [504, 272] on div "helper . moveRight ( ) helper . startBuild ( "rightArrow" ) helper . moveRight …" at bounding box center [522, 205] width 209 height 229
click at [507, 319] on span "Update" at bounding box center [489, 316] width 43 height 8
click at [239, 315] on button "Play" at bounding box center [227, 315] width 44 height 14
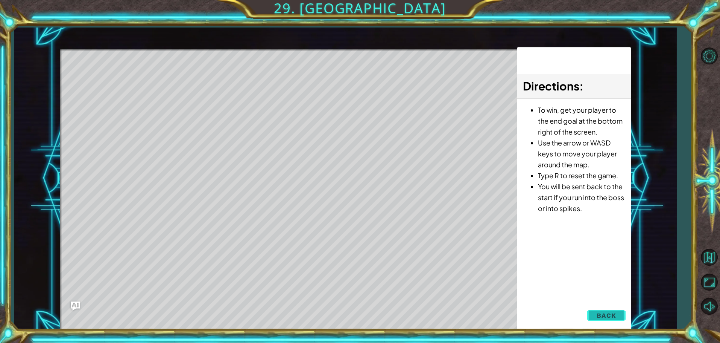
click at [599, 308] on button "Back" at bounding box center [607, 315] width 38 height 15
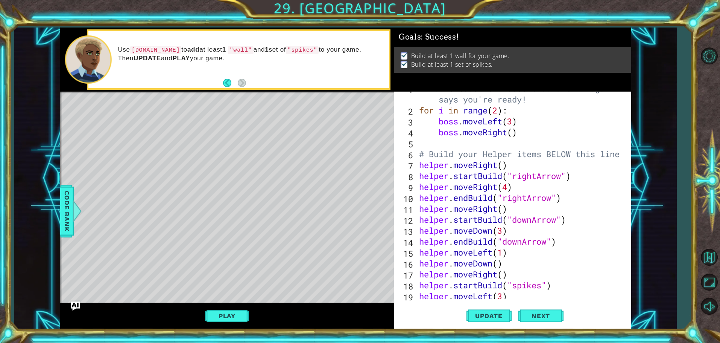
scroll to position [0, 0]
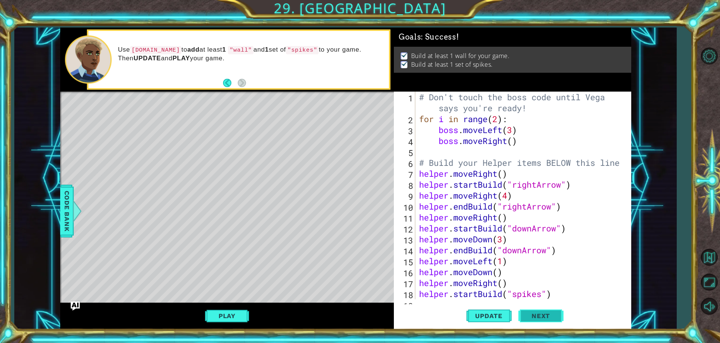
click at [523, 315] on button "Next" at bounding box center [541, 316] width 45 height 24
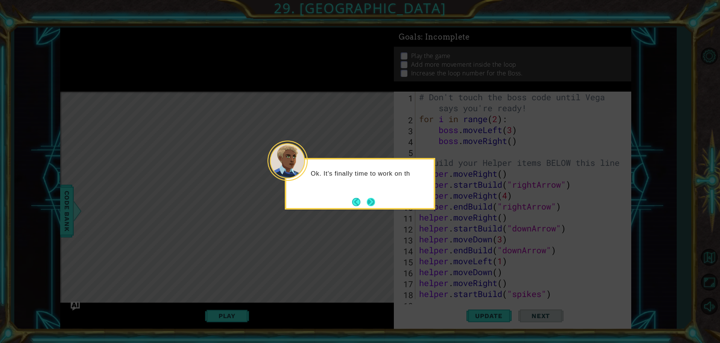
click at [372, 202] on button "Next" at bounding box center [371, 202] width 8 height 8
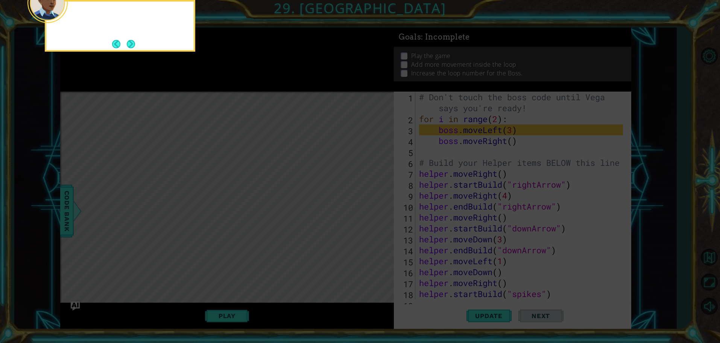
click at [372, 202] on icon at bounding box center [360, 51] width 720 height 583
click at [130, 37] on div "Take a look at the boss code . The boss is a differen" at bounding box center [120, 24] width 148 height 38
click at [130, 37] on div "Take a look at the boss code . The boss is a different object, so" at bounding box center [120, 24] width 148 height 38
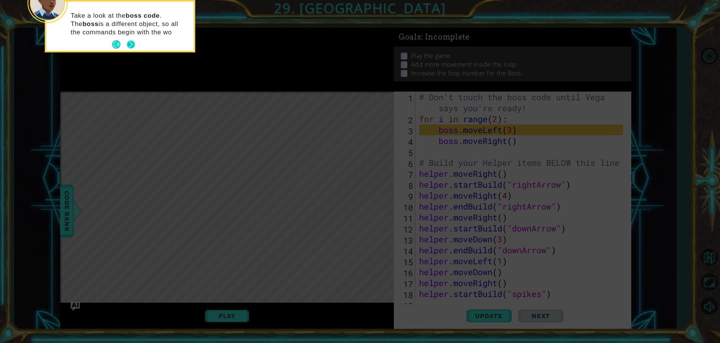
click at [133, 40] on button "Next" at bounding box center [131, 44] width 8 height 8
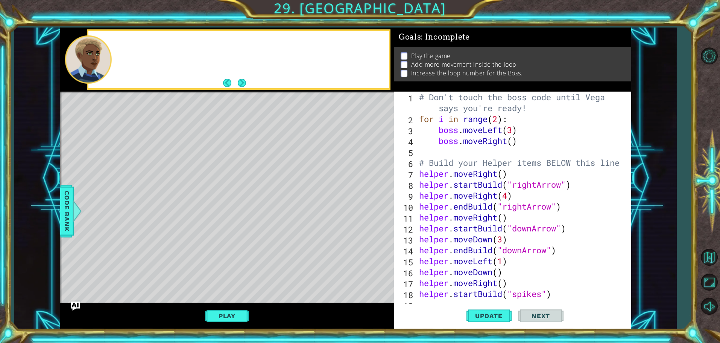
click at [134, 40] on div at bounding box center [238, 59] width 301 height 57
click at [498, 119] on div "# Don't touch the boss code until [PERSON_NAME] says you're ready! for i in ran…" at bounding box center [522, 211] width 209 height 240
click at [527, 116] on div "# Don't touch the boss code until [PERSON_NAME] says you're ready! for i in ran…" at bounding box center [522, 211] width 209 height 240
click at [481, 310] on button "Update" at bounding box center [489, 316] width 45 height 24
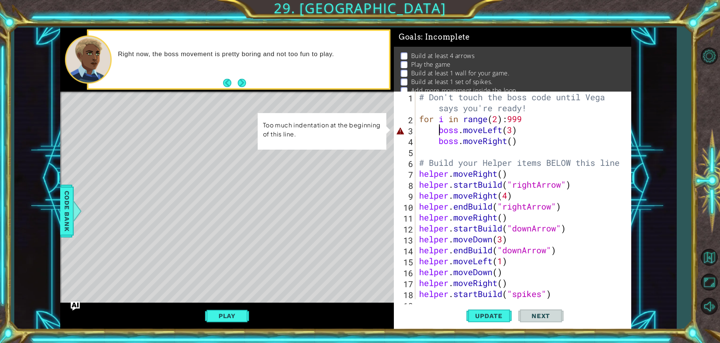
click at [439, 129] on div "# Don't touch the boss code until [PERSON_NAME] says you're ready! for i in ran…" at bounding box center [522, 211] width 209 height 240
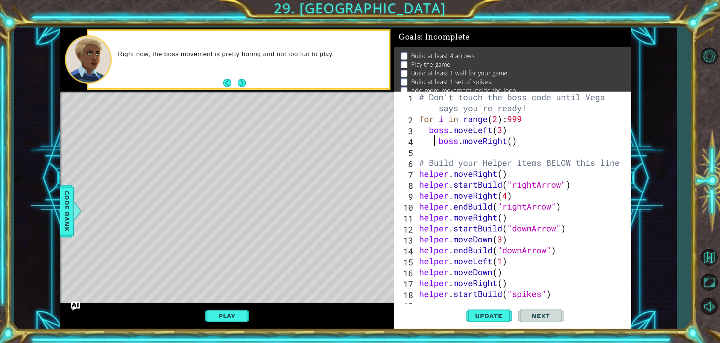
click at [436, 142] on div "# Don't touch the boss code until [PERSON_NAME] says you're ready! for i in ran…" at bounding box center [522, 211] width 209 height 240
click at [451, 142] on div "# Don't touch the boss code until [PERSON_NAME] says you're ready! for i in ran…" at bounding box center [522, 211] width 209 height 240
click at [487, 316] on span "Update" at bounding box center [489, 316] width 43 height 8
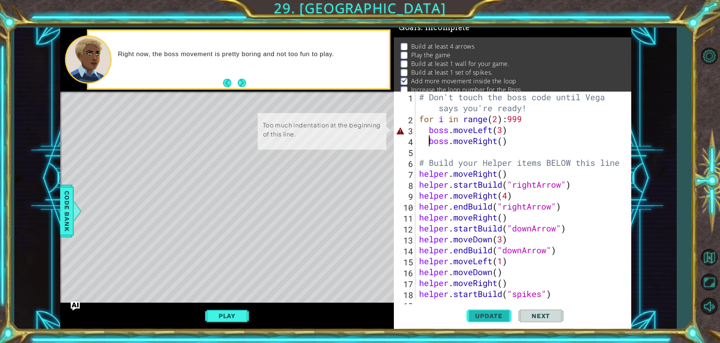
scroll to position [12, 0]
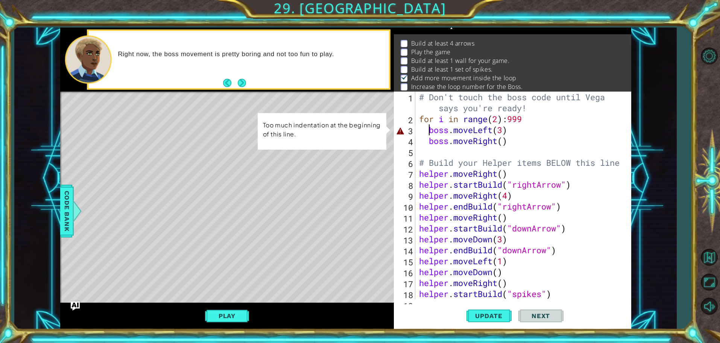
click at [430, 130] on div "# Don't touch the boss code until [PERSON_NAME] says you're ready! for i in ran…" at bounding box center [522, 211] width 209 height 240
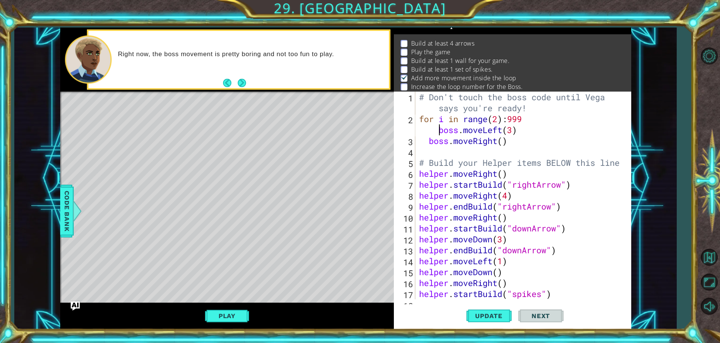
click at [431, 131] on div "# Don't touch the boss code until [PERSON_NAME] says you're ready! for i in ran…" at bounding box center [522, 211] width 209 height 240
drag, startPoint x: 426, startPoint y: 137, endPoint x: 425, endPoint y: 130, distance: 6.8
click at [425, 131] on div "# Don't touch the boss code until [PERSON_NAME] says you're ready! for i in ran…" at bounding box center [522, 211] width 209 height 240
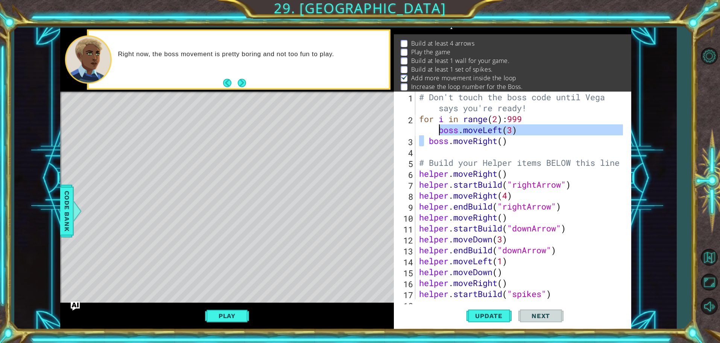
click at [426, 126] on div "# Don't touch the boss code until [PERSON_NAME] says you're ready! for i in ran…" at bounding box center [521, 194] width 206 height 207
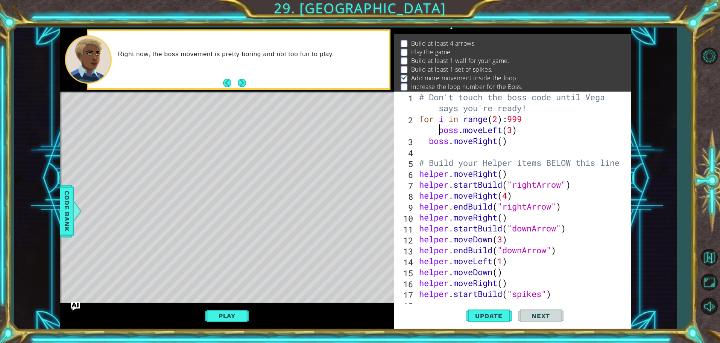
click at [426, 128] on div "# Don't touch the boss code until [PERSON_NAME] says you're ready! for i in ran…" at bounding box center [522, 211] width 209 height 240
click at [432, 129] on div "# Don't touch the boss code until [PERSON_NAME] says you're ready! for i in ran…" at bounding box center [522, 211] width 209 height 240
click at [440, 132] on div "# Don't touch the boss code until [PERSON_NAME] says you're ready! for i in ran…" at bounding box center [522, 211] width 209 height 240
click at [499, 119] on div "# Don't touch the boss code until [PERSON_NAME] says you're ready! for i in ran…" at bounding box center [522, 211] width 209 height 240
click at [428, 141] on div "# Don't touch the boss code until [PERSON_NAME] says you're ready! for i in ran…" at bounding box center [522, 211] width 209 height 240
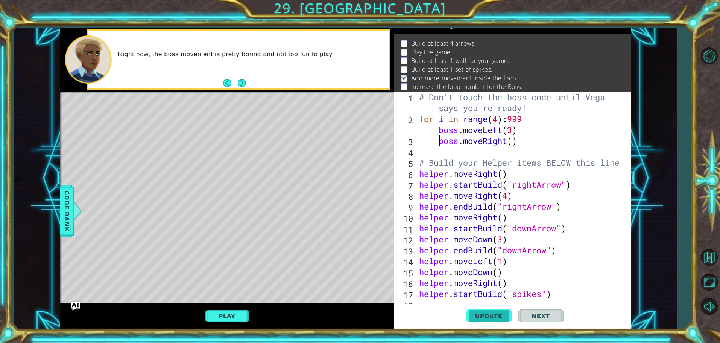
click at [478, 308] on button "Update" at bounding box center [489, 316] width 45 height 24
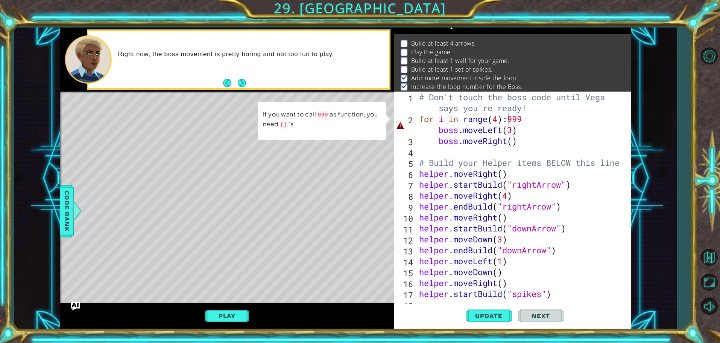
click at [509, 119] on div "# Don't touch the boss code until [PERSON_NAME] says you're ready! for i in ran…" at bounding box center [522, 211] width 209 height 240
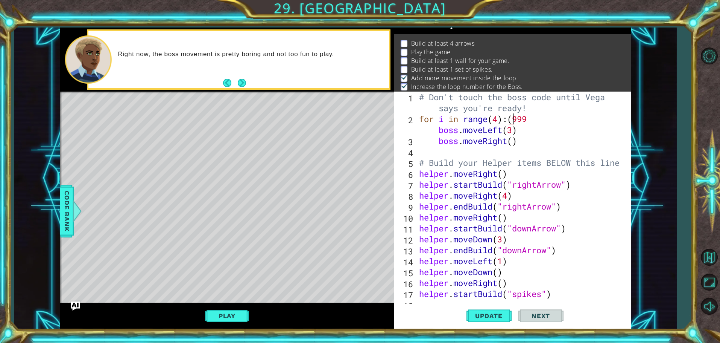
scroll to position [0, 5]
click at [552, 119] on div "# Don't touch the boss code until [PERSON_NAME] says you're ready! for i in ran…" at bounding box center [522, 211] width 209 height 240
click at [529, 118] on div "# Don't touch the boss code until [PERSON_NAME] says you're ready! for i in ran…" at bounding box center [522, 211] width 209 height 240
type textarea "for i in range(4):(999) boss.moveLeft(3)"
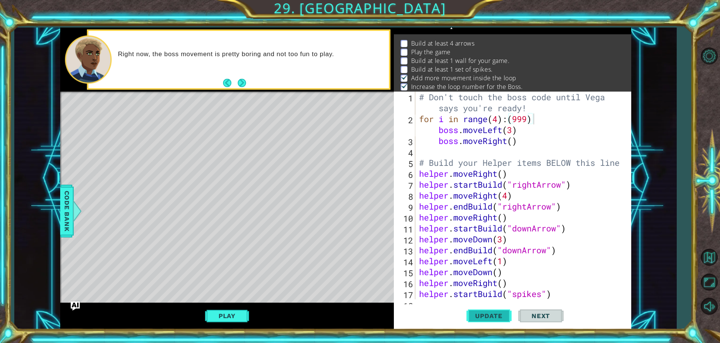
click at [494, 314] on span "Update" at bounding box center [489, 316] width 43 height 8
